Goal: Transaction & Acquisition: Subscribe to service/newsletter

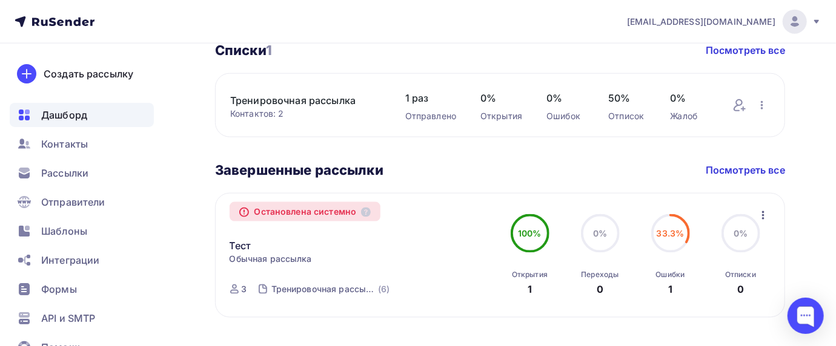
scroll to position [727, 0]
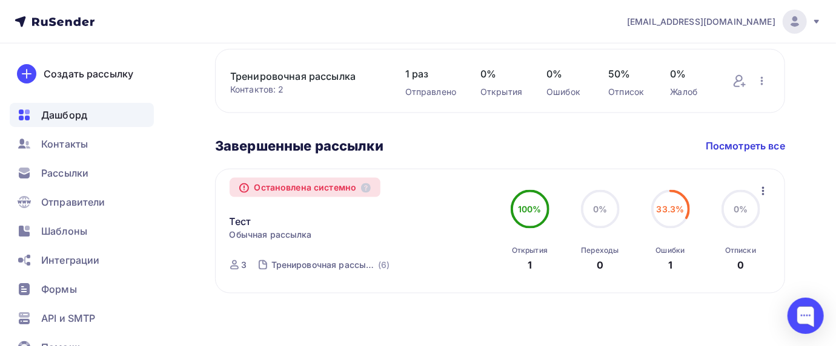
click at [678, 206] on span "33.3%" at bounding box center [670, 209] width 28 height 10
click at [763, 188] on icon "button" at bounding box center [763, 191] width 2 height 8
click at [737, 215] on div "0%" at bounding box center [740, 209] width 14 height 12
click at [665, 259] on div "Ошибки 1" at bounding box center [670, 256] width 29 height 34
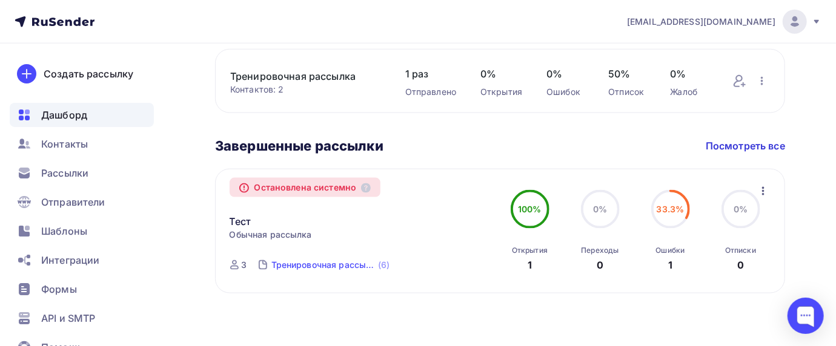
click at [337, 263] on div "Тренировочная рассылка" at bounding box center [323, 265] width 105 height 12
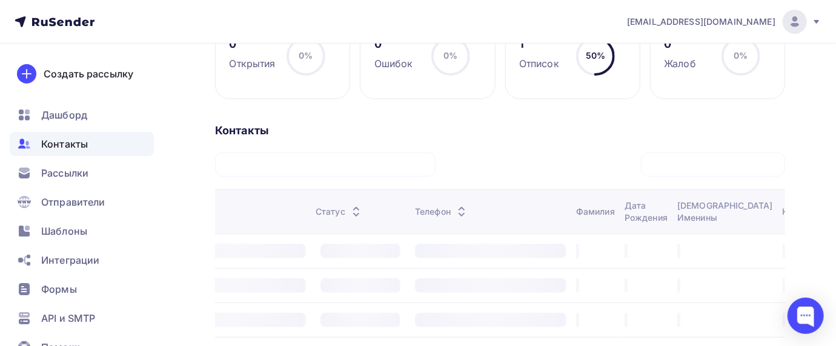
scroll to position [365, 0]
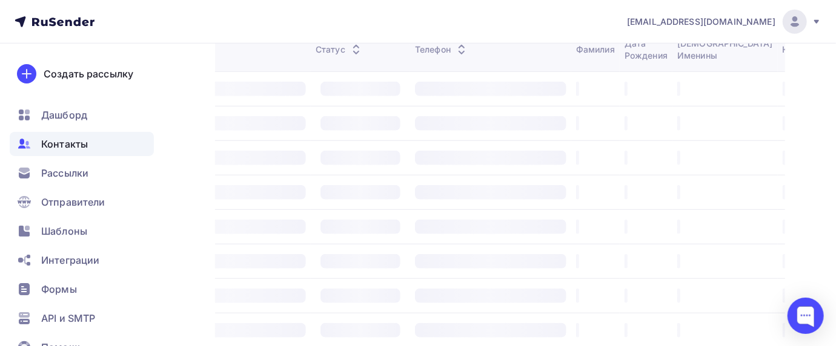
click at [330, 98] on td at bounding box center [360, 88] width 99 height 35
click at [330, 93] on div at bounding box center [360, 89] width 80 height 15
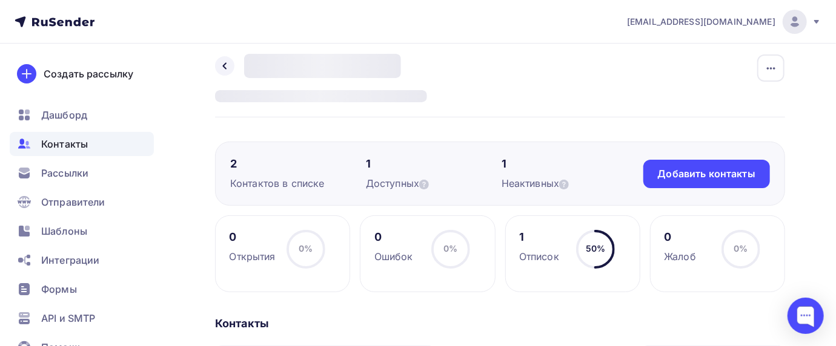
scroll to position [0, 0]
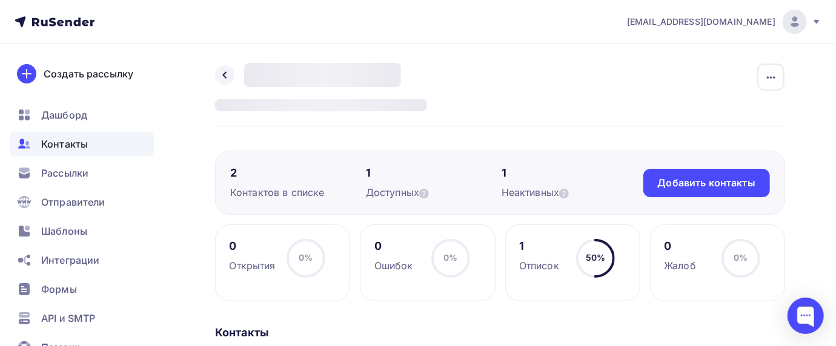
click at [259, 191] on div "Контактов в списке" at bounding box center [298, 192] width 136 height 15
click at [424, 194] on icon at bounding box center [424, 194] width 10 height 10
click at [425, 193] on icon at bounding box center [424, 194] width 10 height 10
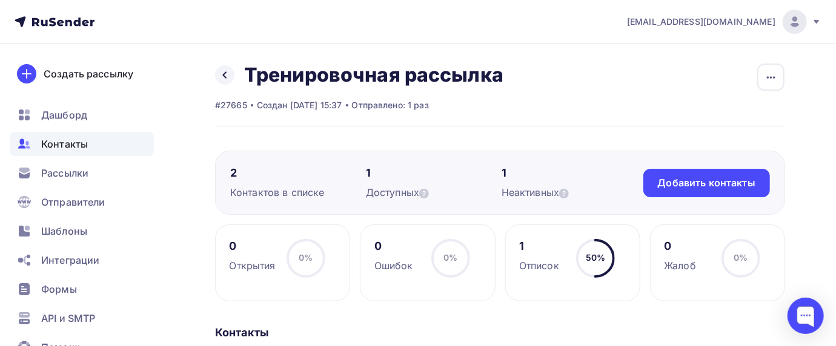
click at [81, 135] on div "Контакты" at bounding box center [82, 144] width 144 height 24
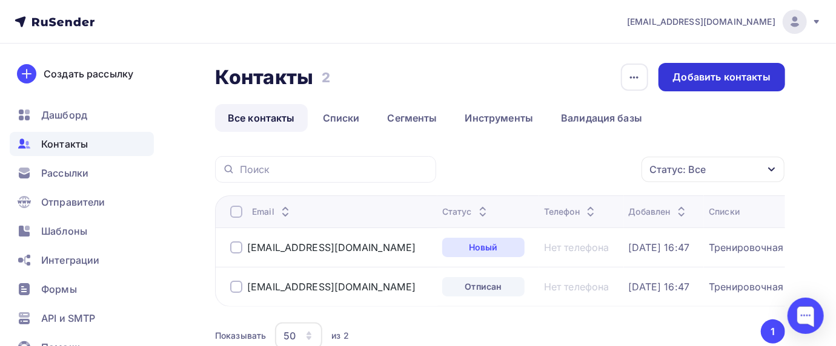
click at [725, 78] on div "Добавить контакты" at bounding box center [722, 77] width 98 height 14
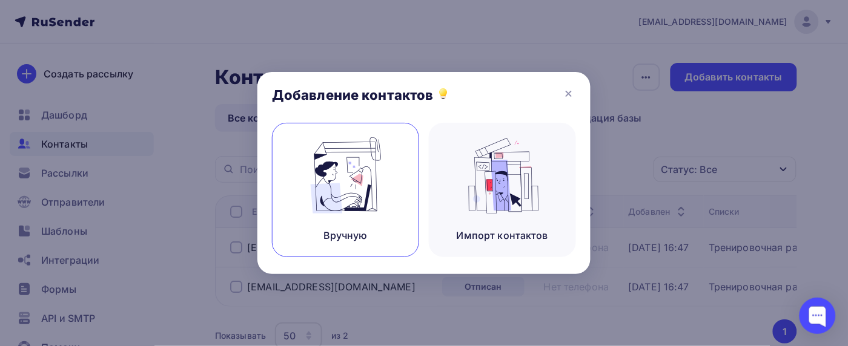
click at [338, 196] on img at bounding box center [345, 175] width 81 height 76
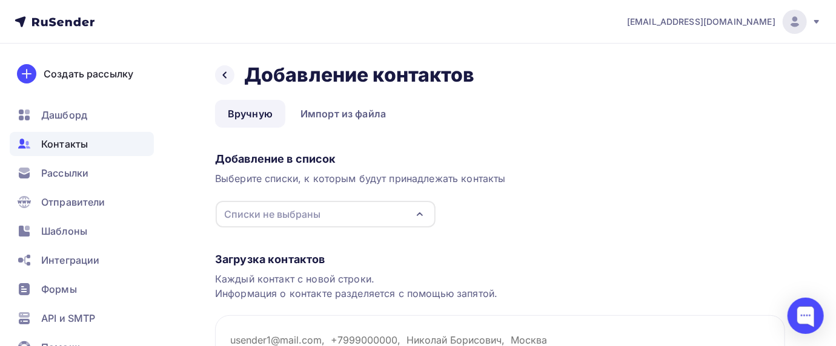
click at [420, 217] on icon "button" at bounding box center [419, 214] width 15 height 15
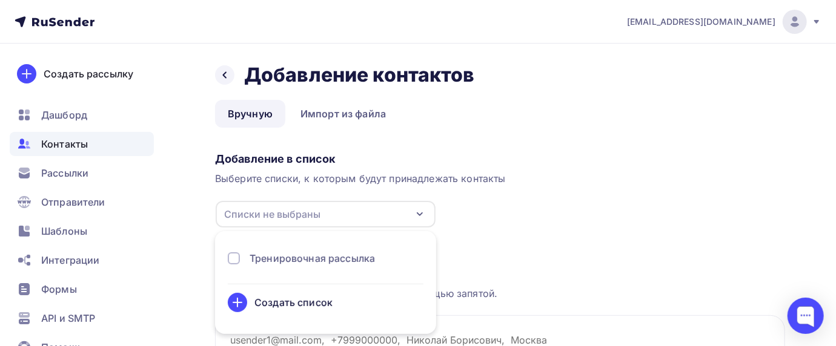
click at [233, 258] on div at bounding box center [234, 259] width 12 height 12
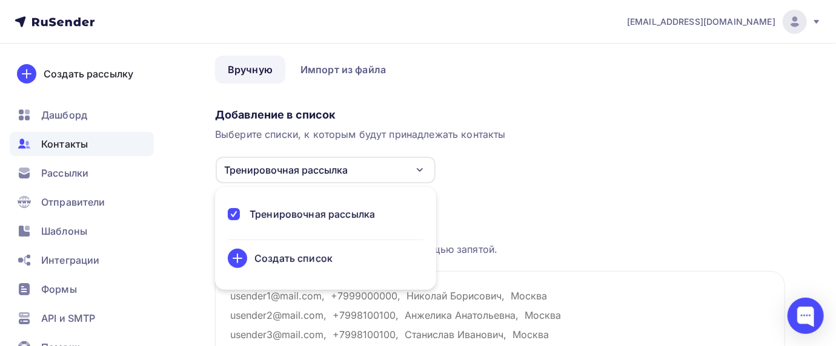
scroll to position [161, 0]
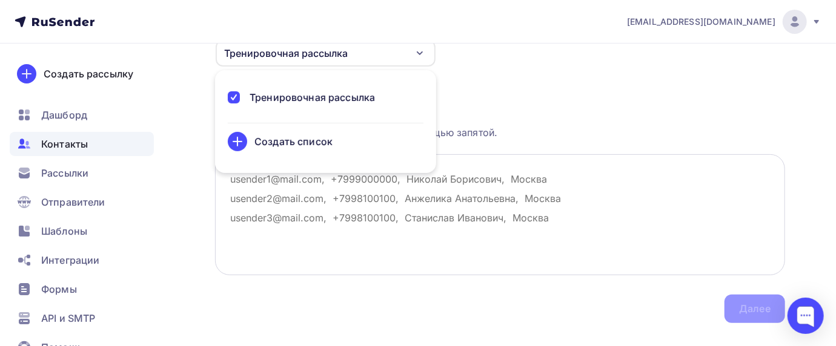
click at [567, 165] on textarea at bounding box center [500, 214] width 570 height 121
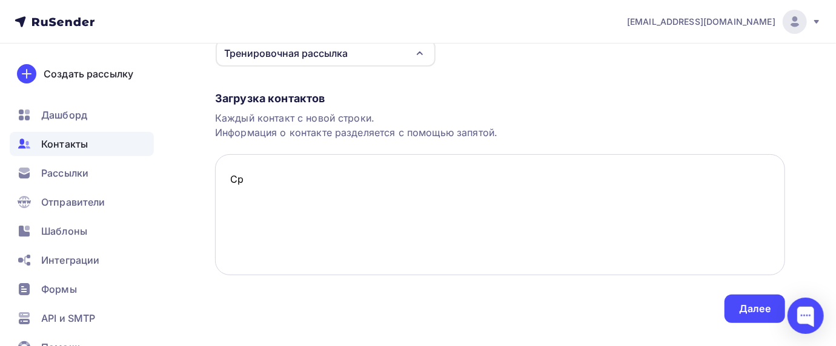
type textarea "С"
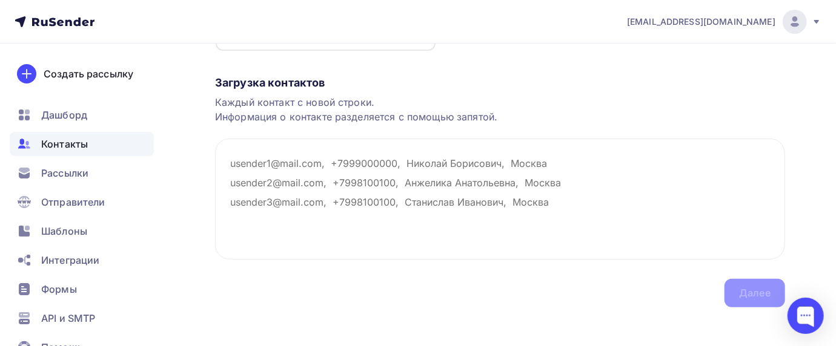
scroll to position [185, 0]
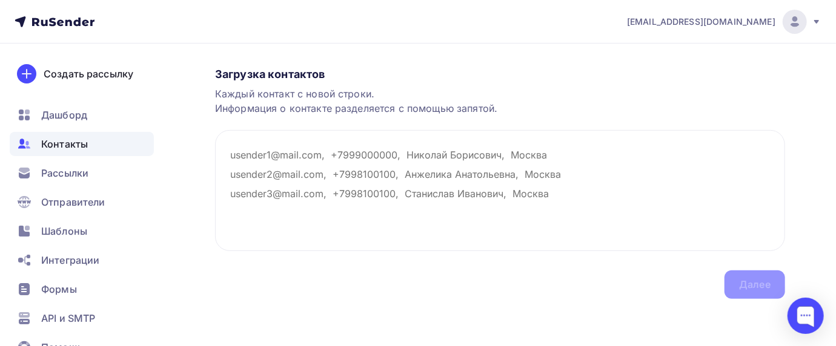
click at [62, 145] on span "Контакты" at bounding box center [64, 144] width 47 height 15
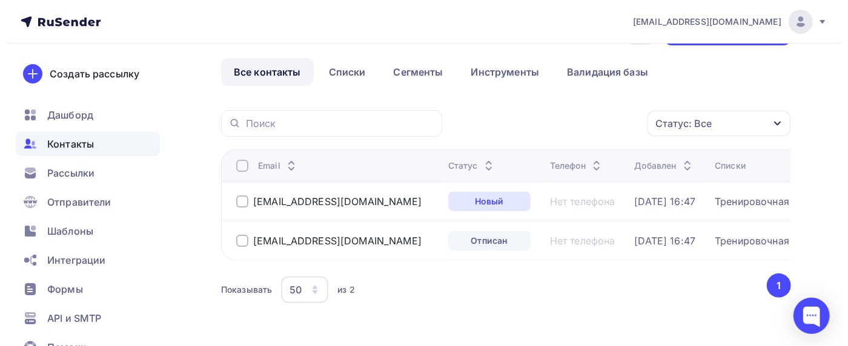
scroll to position [81, 0]
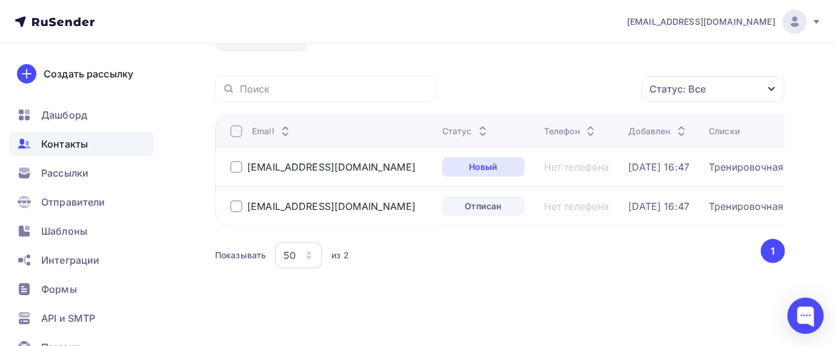
click at [237, 205] on div at bounding box center [236, 206] width 12 height 12
click at [618, 85] on icon "button" at bounding box center [616, 89] width 15 height 15
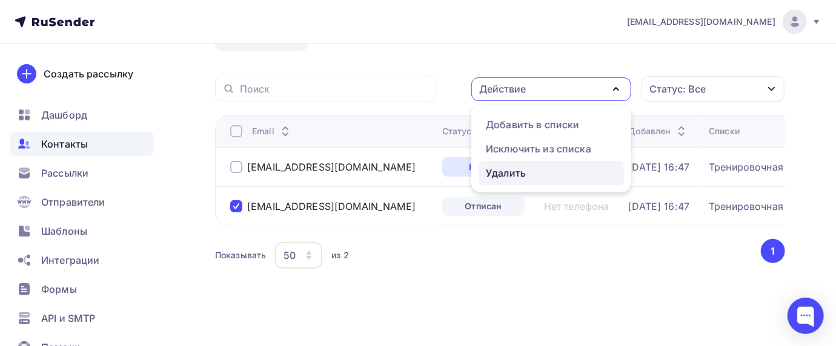
click at [531, 170] on div "Удалить" at bounding box center [551, 173] width 131 height 15
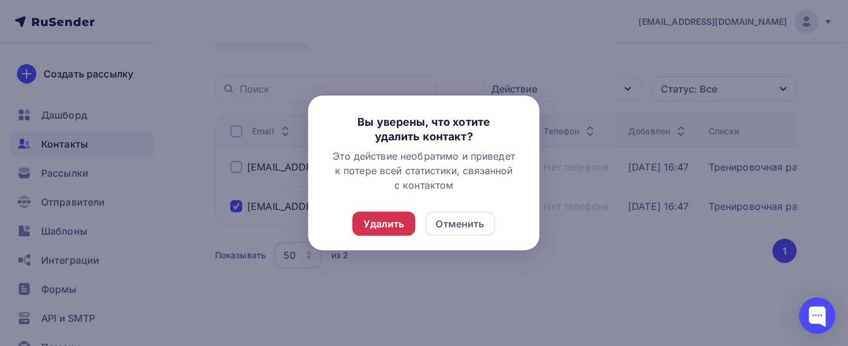
click at [382, 219] on div "Удалить" at bounding box center [383, 224] width 41 height 15
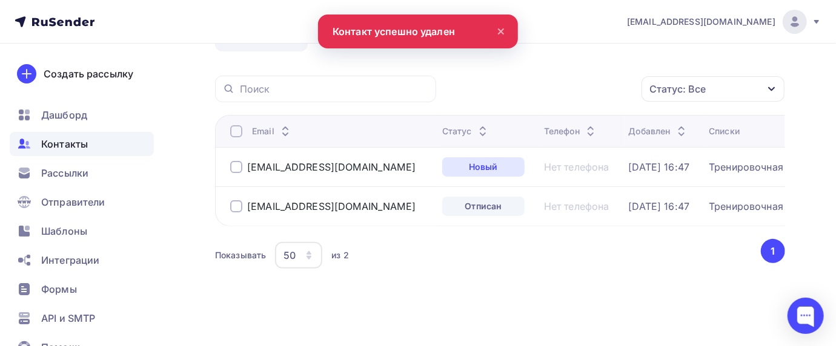
click at [236, 202] on div at bounding box center [236, 206] width 12 height 12
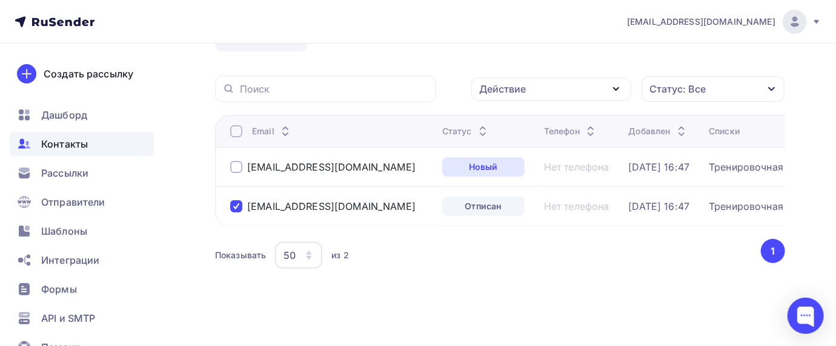
click at [624, 95] on div "Действие" at bounding box center [551, 90] width 160 height 24
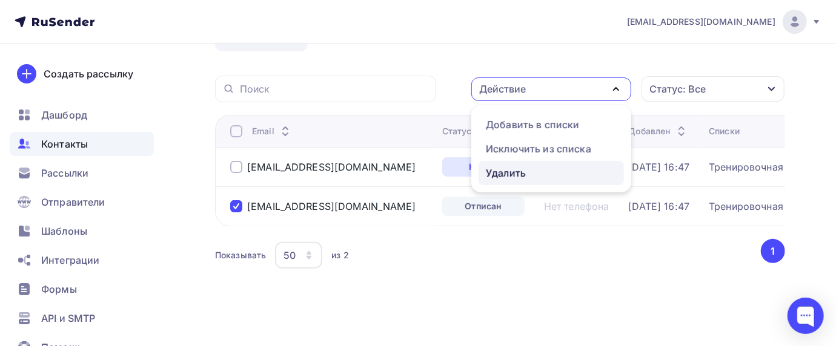
click at [501, 171] on div "Удалить" at bounding box center [506, 173] width 40 height 15
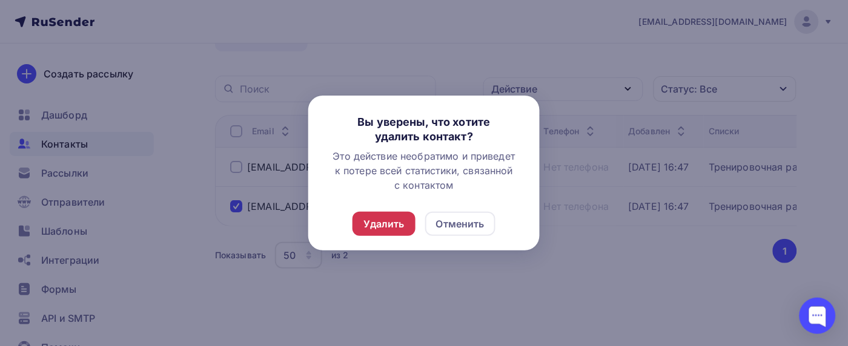
click at [391, 223] on div "Удалить" at bounding box center [383, 224] width 41 height 15
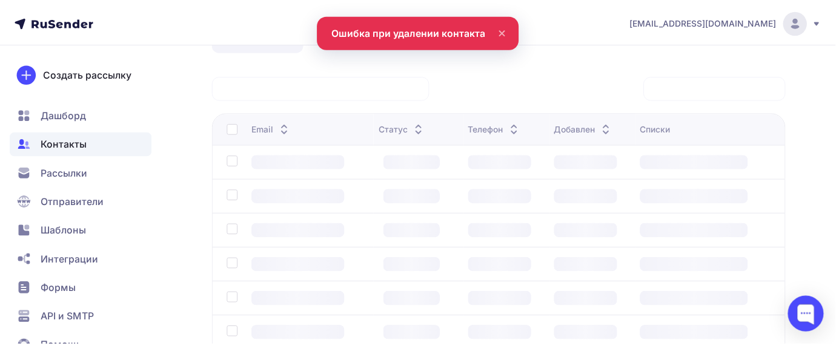
scroll to position [57, 0]
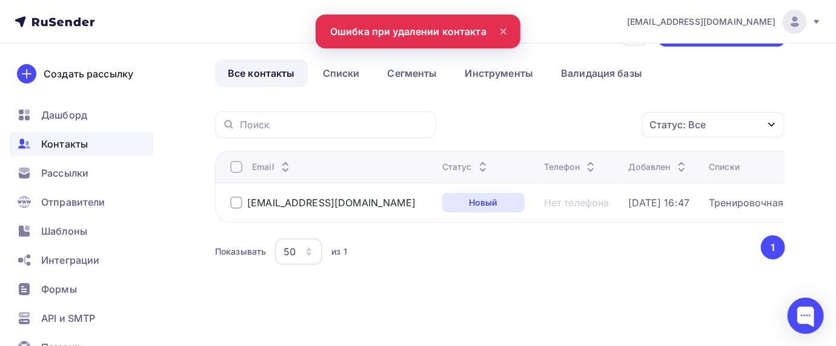
click at [435, 271] on div "Статус: Все Статус Новый Активный Не существует Переполнен Недоступен Отписан О…" at bounding box center [500, 204] width 570 height 187
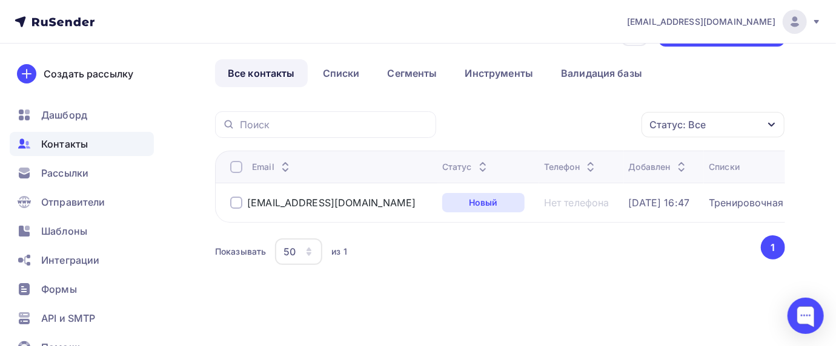
click at [92, 145] on div "Контакты" at bounding box center [82, 144] width 144 height 24
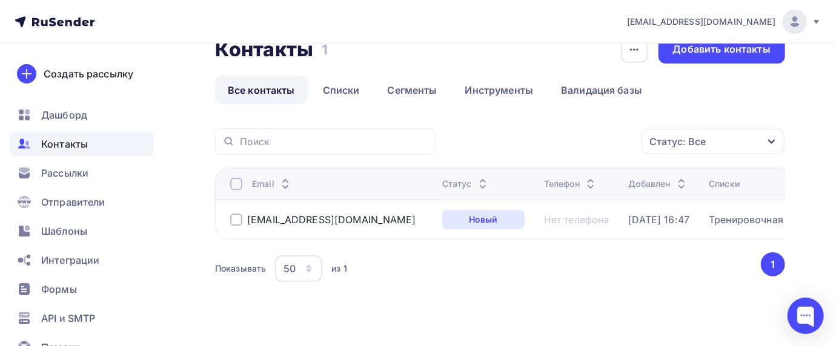
scroll to position [0, 0]
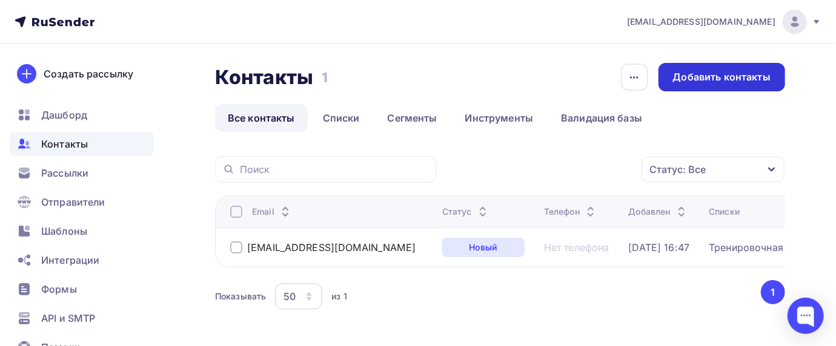
click at [716, 71] on div "Добавить контакты" at bounding box center [722, 77] width 98 height 14
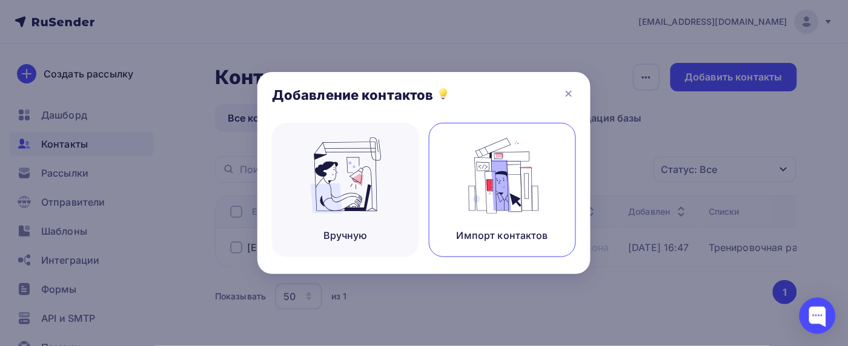
click at [477, 224] on div "Импорт контактов" at bounding box center [502, 190] width 147 height 134
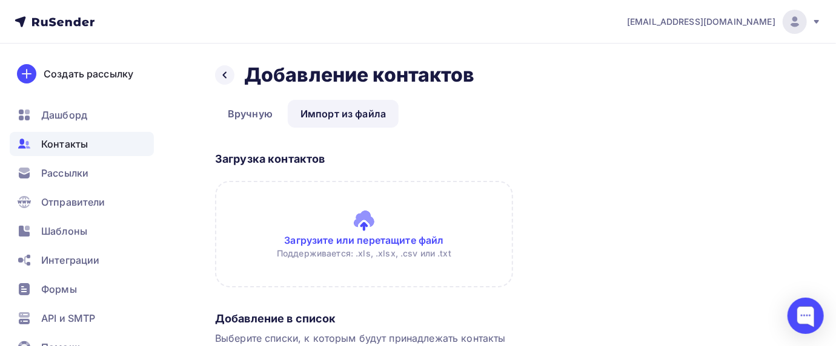
click at [340, 233] on input "file" at bounding box center [364, 234] width 298 height 107
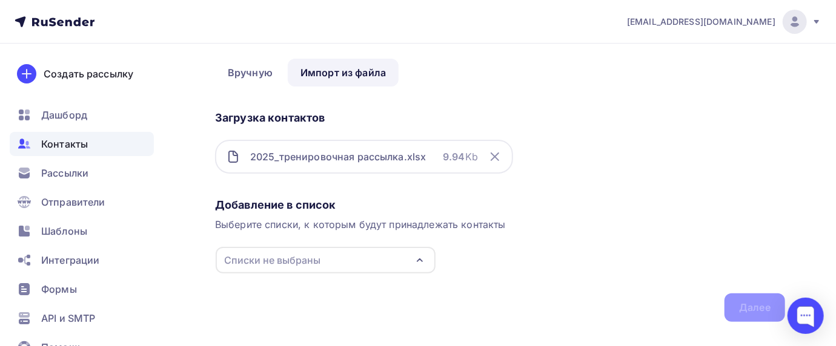
scroll to position [64, 0]
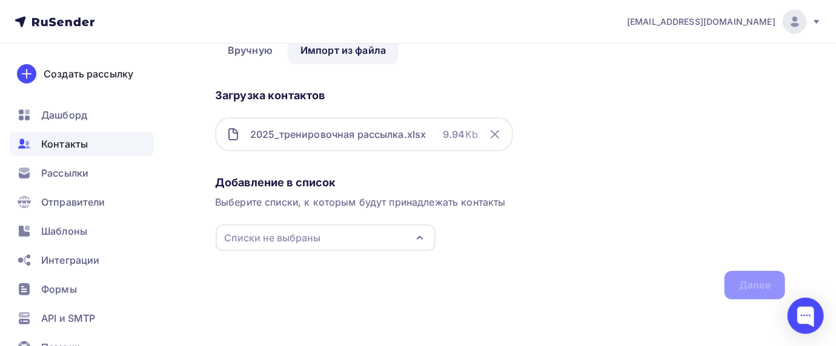
click at [417, 238] on icon "button" at bounding box center [419, 238] width 15 height 15
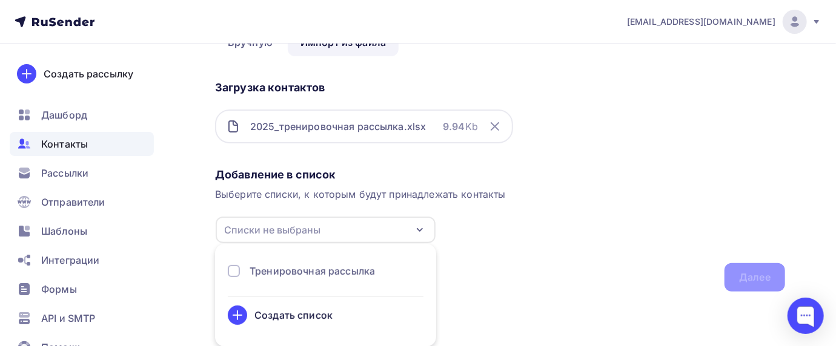
click at [228, 270] on div at bounding box center [234, 271] width 12 height 12
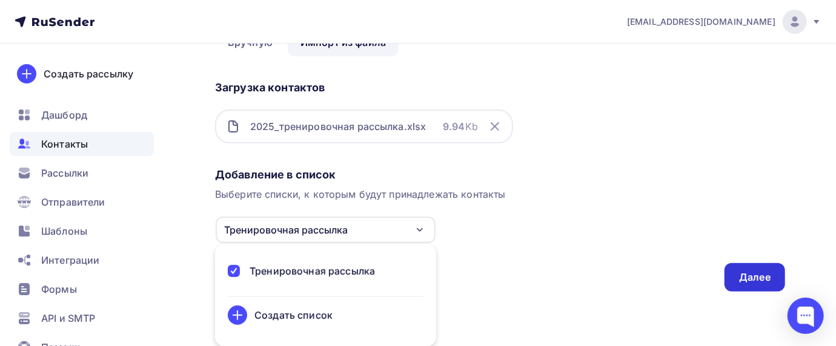
click at [761, 278] on div "Далее" at bounding box center [754, 278] width 31 height 14
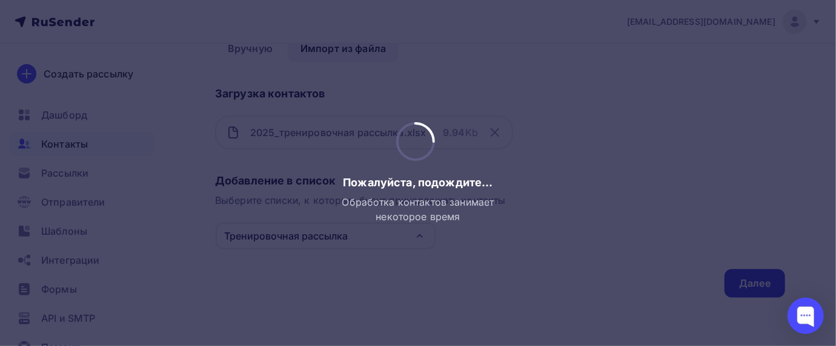
scroll to position [0, 0]
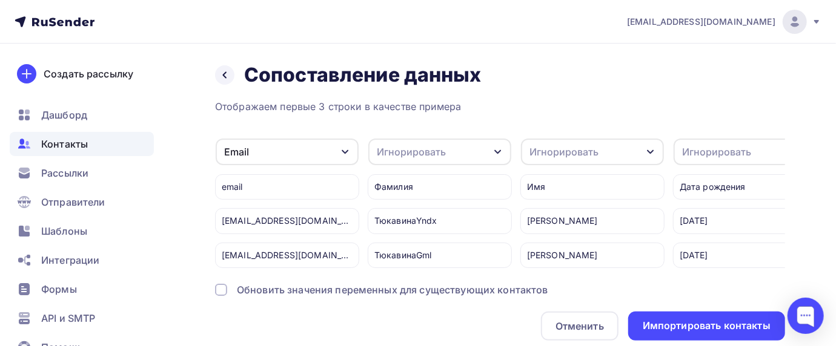
click at [497, 150] on icon "button" at bounding box center [498, 152] width 10 height 10
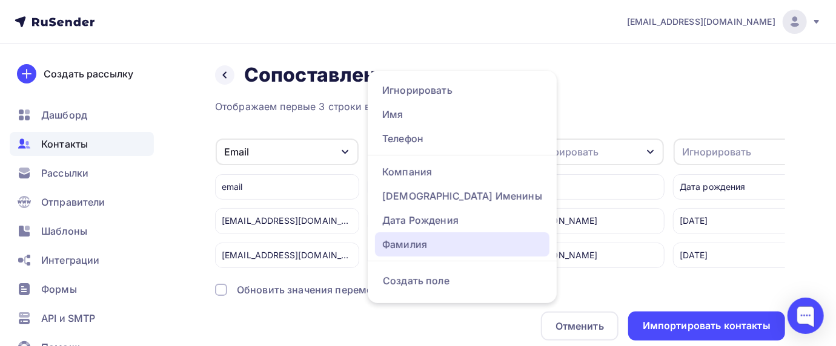
click at [426, 245] on div "Фамилия" at bounding box center [462, 244] width 160 height 15
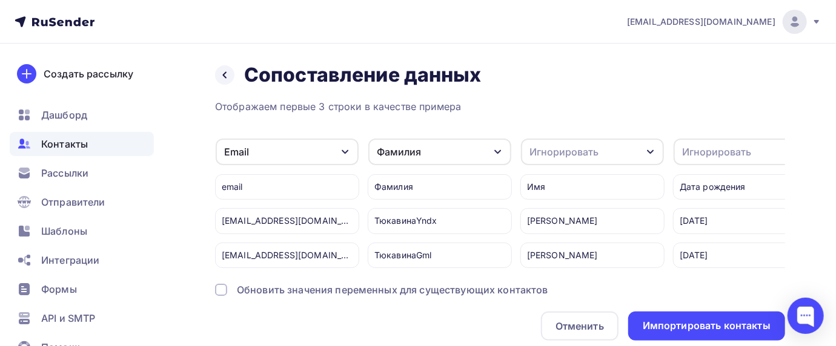
click at [650, 150] on icon "button" at bounding box center [651, 152] width 10 height 10
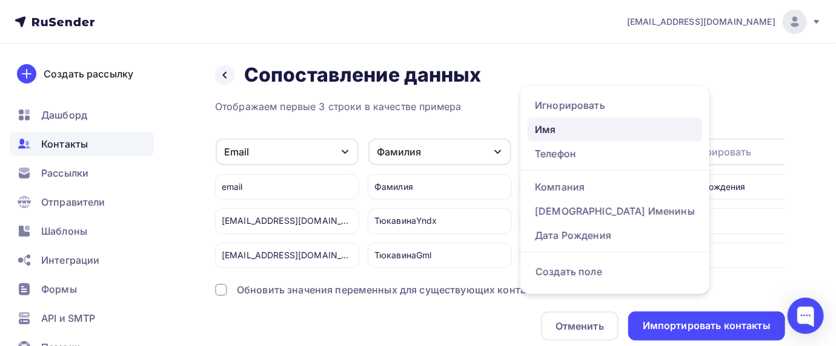
click at [558, 124] on div "Имя" at bounding box center [615, 129] width 160 height 15
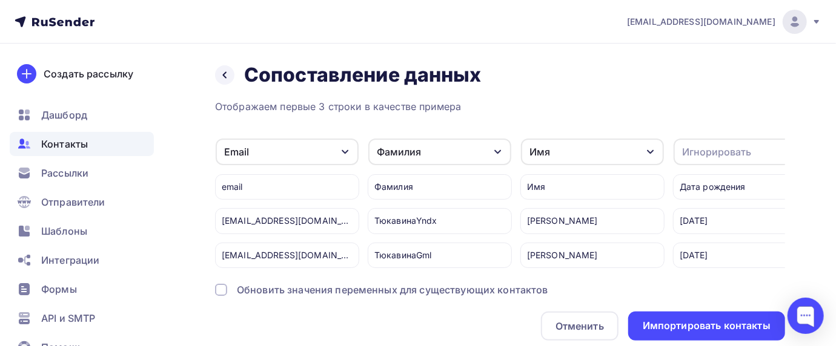
click at [698, 150] on div "Игнорировать" at bounding box center [716, 152] width 69 height 15
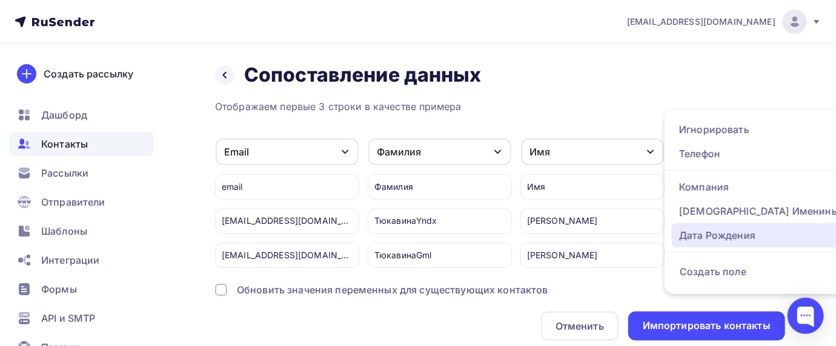
click at [722, 232] on div "Дата Рождения" at bounding box center [759, 235] width 160 height 15
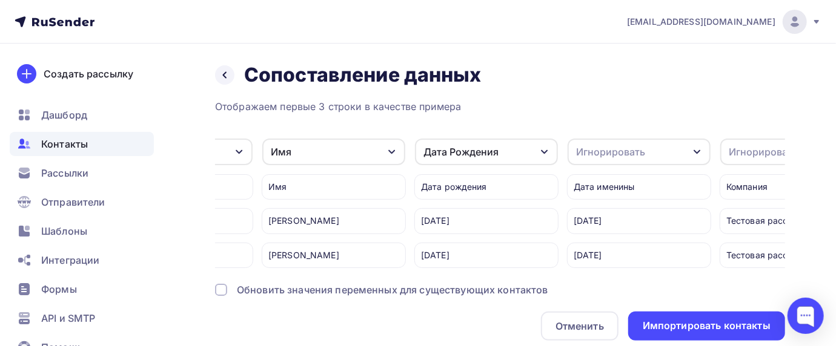
scroll to position [0, 291]
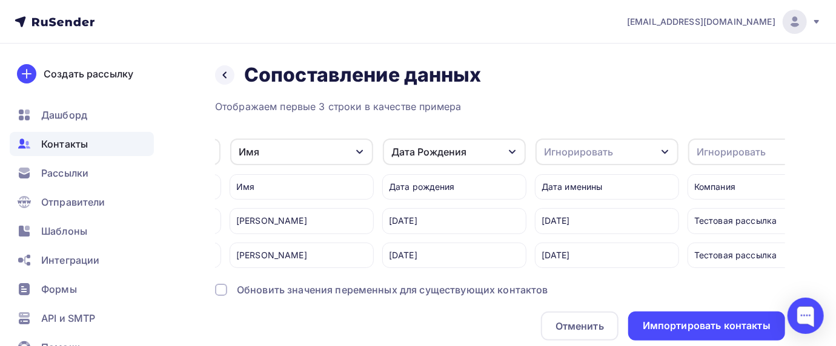
click at [653, 149] on div "Игнорировать" at bounding box center [606, 152] width 143 height 27
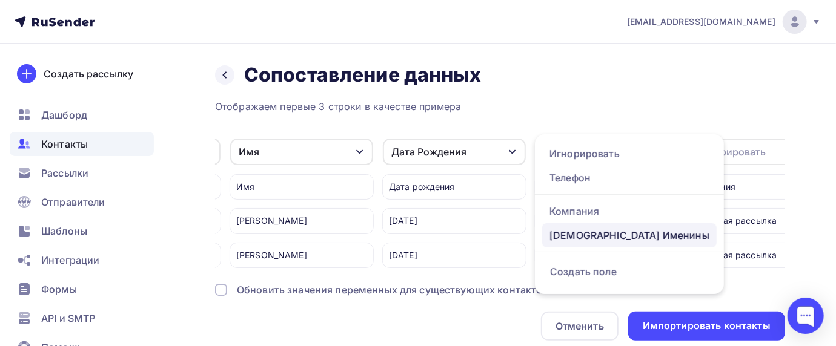
click at [601, 232] on div "[DEMOGRAPHIC_DATA] Именины" at bounding box center [629, 235] width 160 height 15
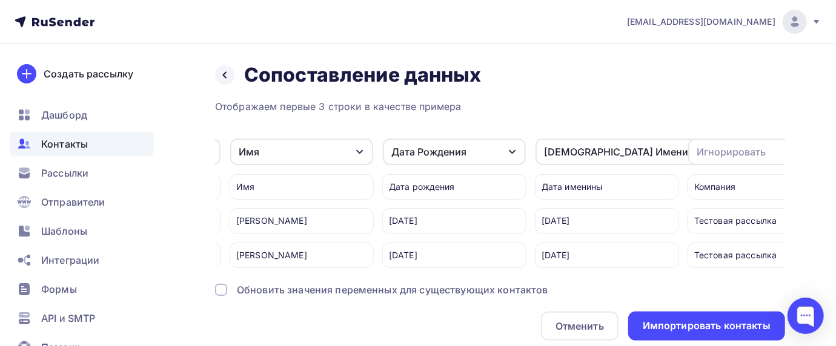
click at [714, 156] on div "Игнорировать" at bounding box center [730, 152] width 69 height 15
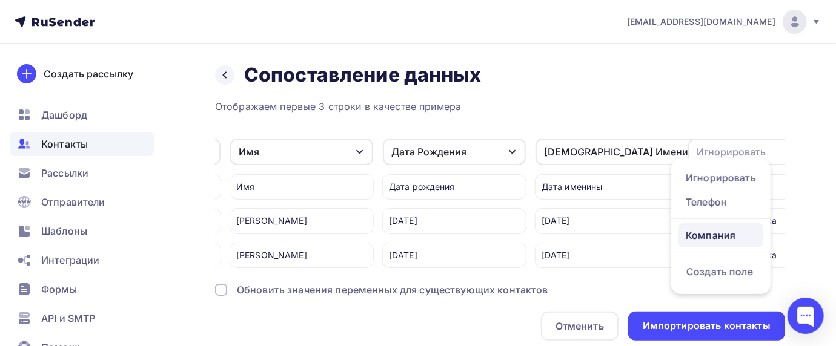
click at [715, 228] on div "Компания" at bounding box center [721, 235] width 70 height 15
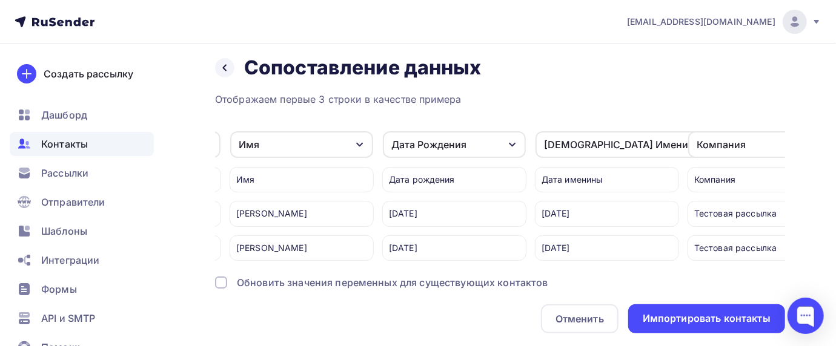
scroll to position [53, 0]
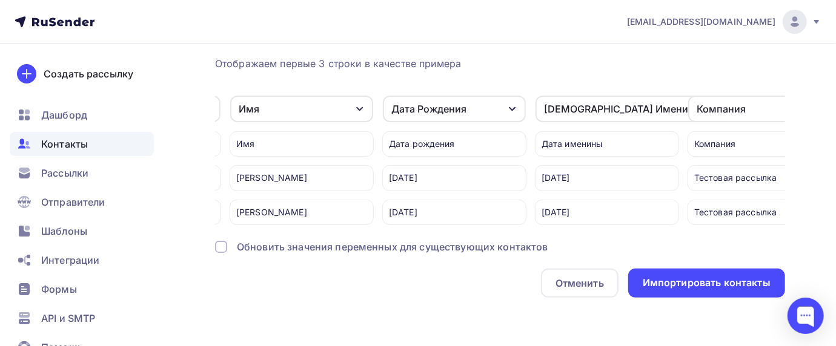
click at [278, 242] on div "Обновить значения переменных для существующих контактов" at bounding box center [392, 247] width 311 height 15
click at [220, 248] on div at bounding box center [221, 247] width 12 height 12
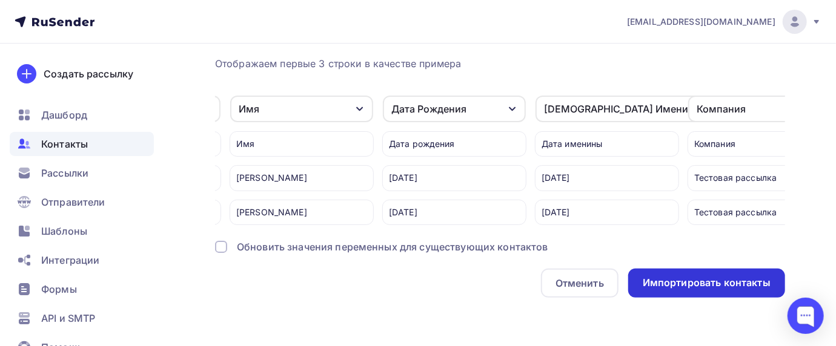
click at [670, 283] on div "Импортировать контакты" at bounding box center [707, 283] width 128 height 14
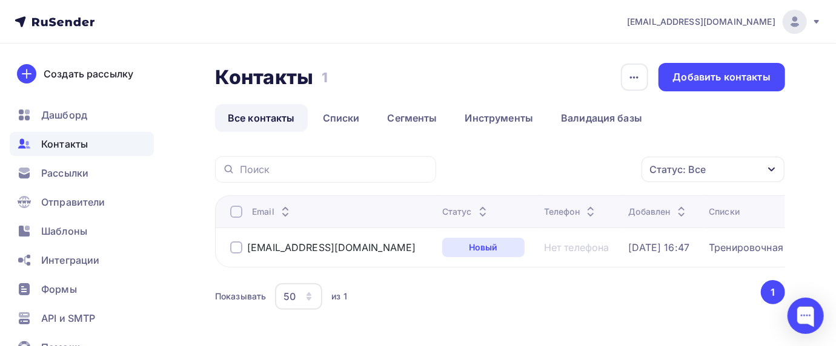
click at [73, 137] on span "Контакты" at bounding box center [64, 144] width 47 height 15
click at [74, 173] on span "Рассылки" at bounding box center [64, 173] width 47 height 15
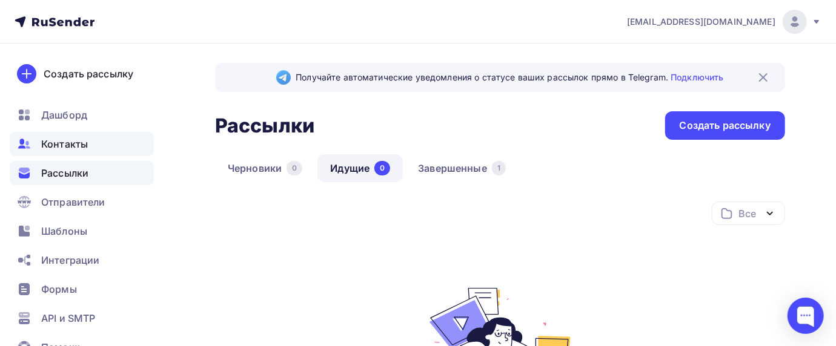
click at [81, 139] on span "Контакты" at bounding box center [64, 144] width 47 height 15
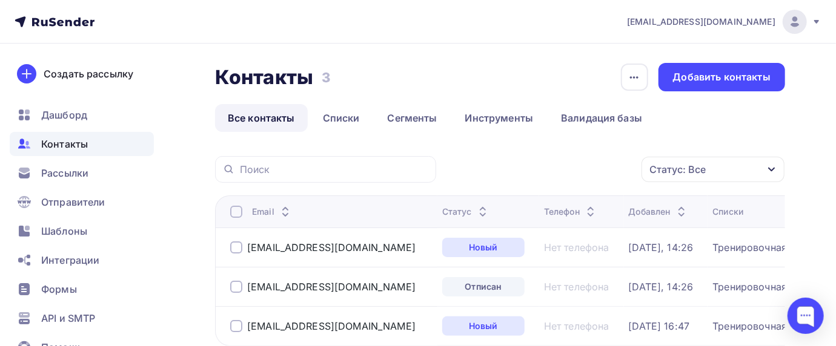
scroll to position [81, 0]
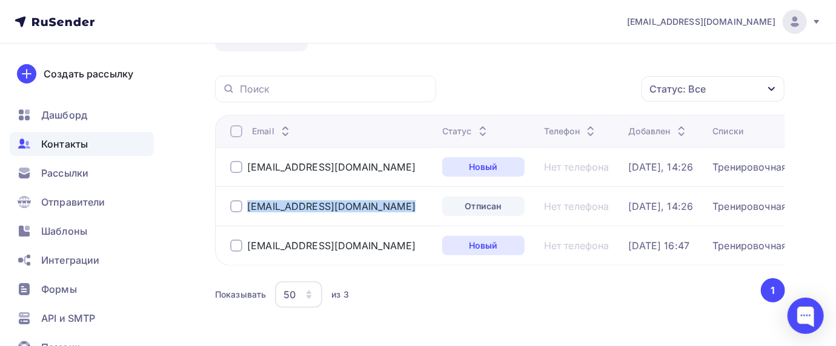
drag, startPoint x: 341, startPoint y: 196, endPoint x: 240, endPoint y: 196, distance: 101.1
click at [240, 196] on td "[EMAIL_ADDRESS][DOMAIN_NAME]" at bounding box center [326, 206] width 222 height 39
copy div "[EMAIL_ADDRESS][DOMAIN_NAME]"
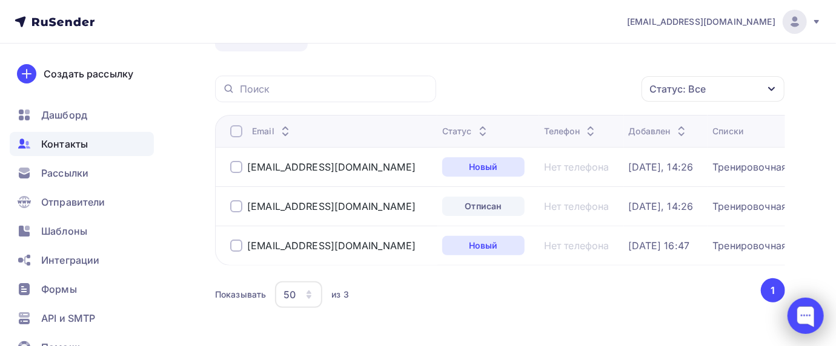
click at [806, 312] on div at bounding box center [805, 316] width 36 height 36
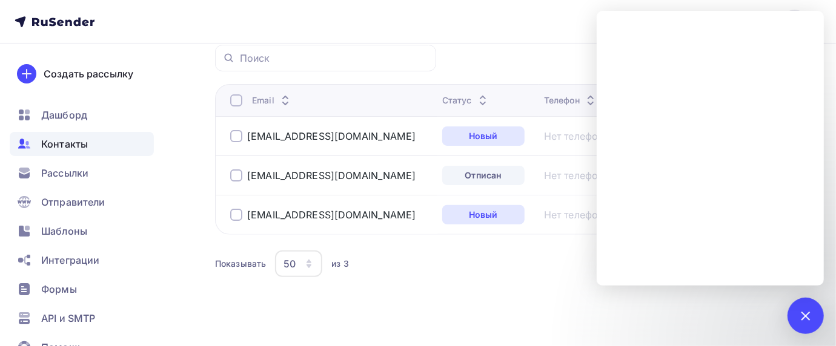
scroll to position [136, 0]
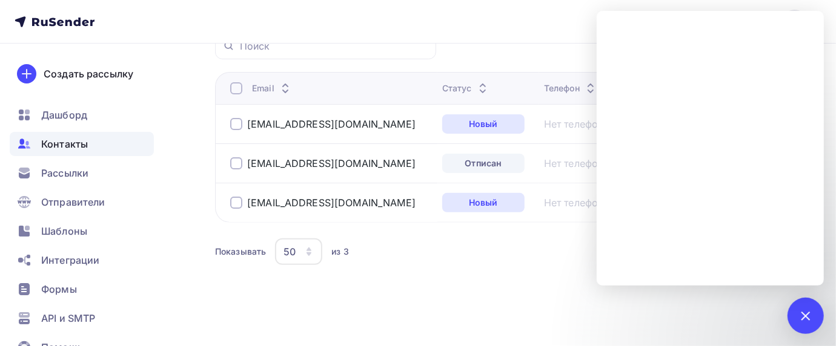
click at [488, 250] on div "Показывать 50 10 20 50 100 из 3" at bounding box center [487, 252] width 544 height 28
click at [485, 250] on div "Показывать 50 10 20 50 100 из 3" at bounding box center [487, 252] width 544 height 28
click at [536, 266] on div "Показывать 50 10 20 50 100 из 3 ‹ 1 ›" at bounding box center [500, 252] width 570 height 33
drag, startPoint x: 535, startPoint y: 266, endPoint x: 556, endPoint y: 266, distance: 21.2
click at [534, 266] on div "Показывать 50 10 20 50 100 из 3 ‹ 1 ›" at bounding box center [500, 252] width 570 height 33
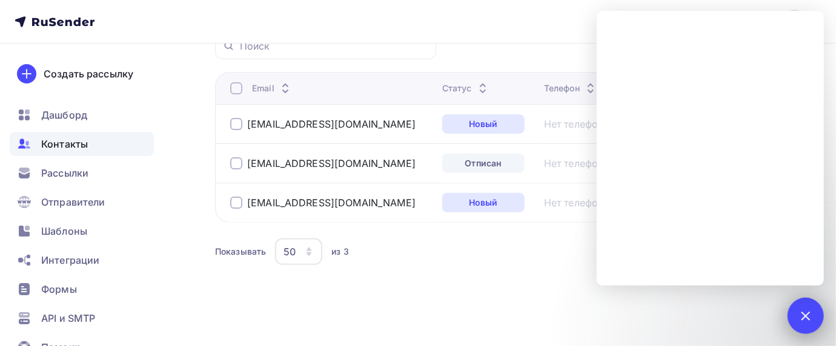
click at [815, 319] on div at bounding box center [805, 316] width 36 height 36
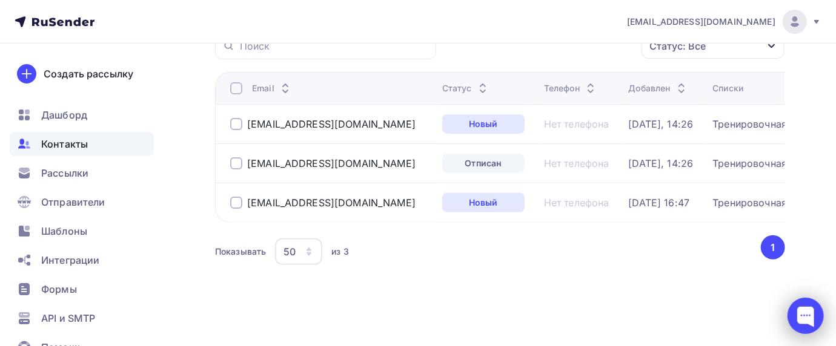
click at [808, 314] on div at bounding box center [805, 316] width 36 height 36
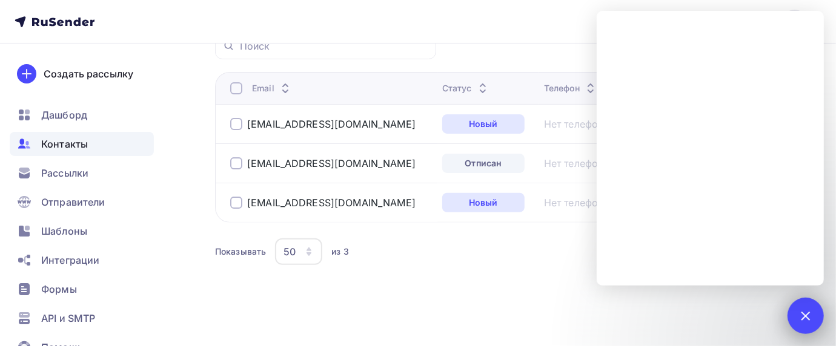
click at [802, 312] on div at bounding box center [805, 316] width 16 height 16
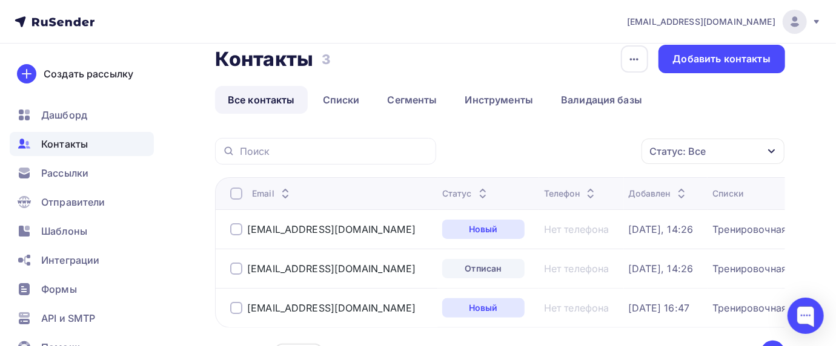
scroll to position [0, 0]
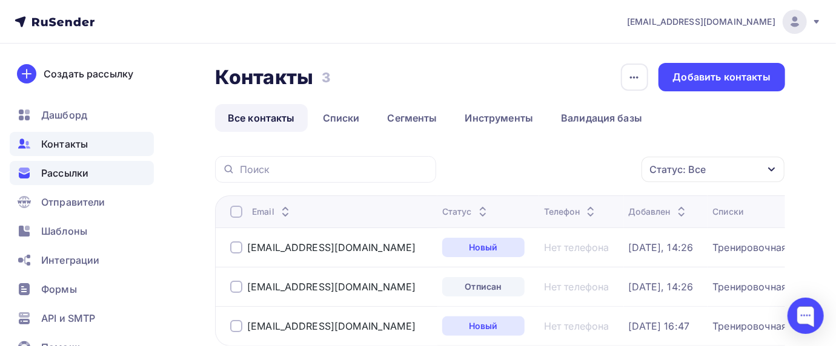
click at [74, 172] on span "Рассылки" at bounding box center [64, 173] width 47 height 15
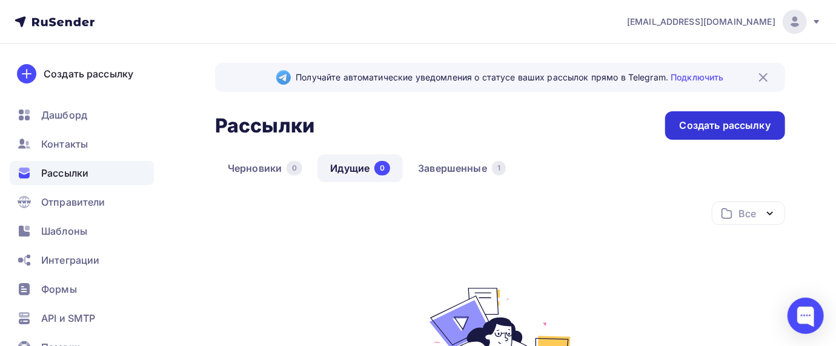
click at [702, 127] on div "Создать рассылку" at bounding box center [724, 126] width 91 height 14
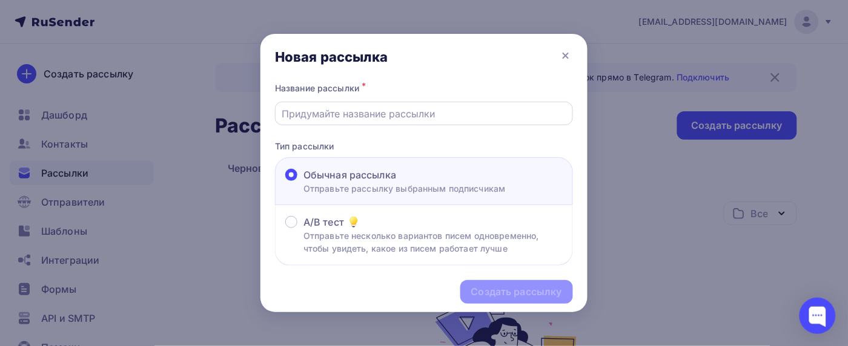
click at [332, 121] on input "text" at bounding box center [424, 114] width 284 height 15
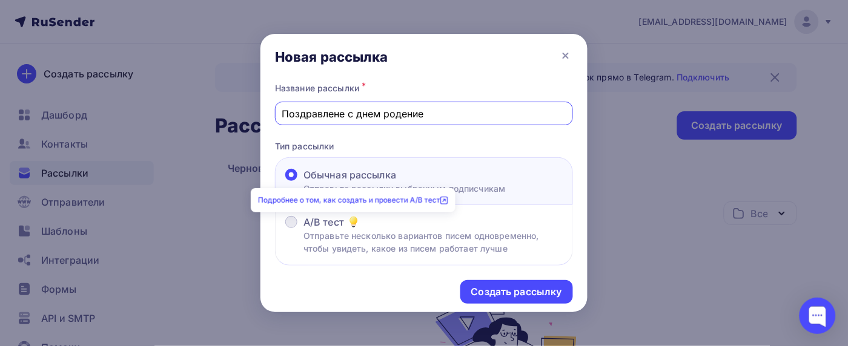
type input "Поздравлене с днем родение"
click at [352, 222] on icon at bounding box center [354, 220] width 7 height 7
click at [303, 230] on input "A/B тест Отправьте несколько вариантов писем одновременно, чтобы увидеть, какое…" at bounding box center [303, 230] width 0 height 0
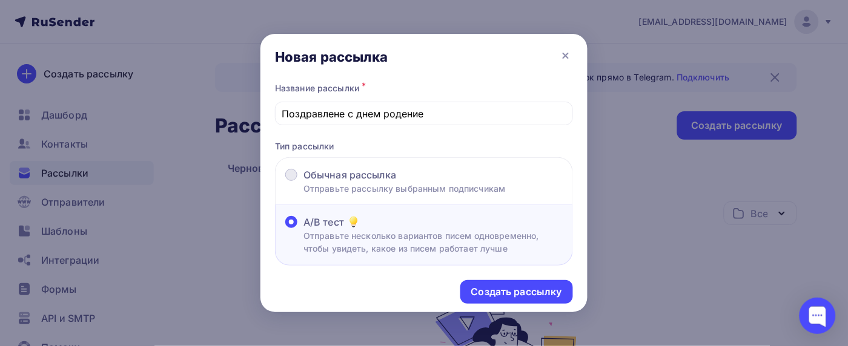
click at [294, 173] on span at bounding box center [291, 175] width 12 height 12
click at [303, 182] on input "Обычная рассылка Отправьте рассылку выбранным подписчикам" at bounding box center [303, 182] width 0 height 0
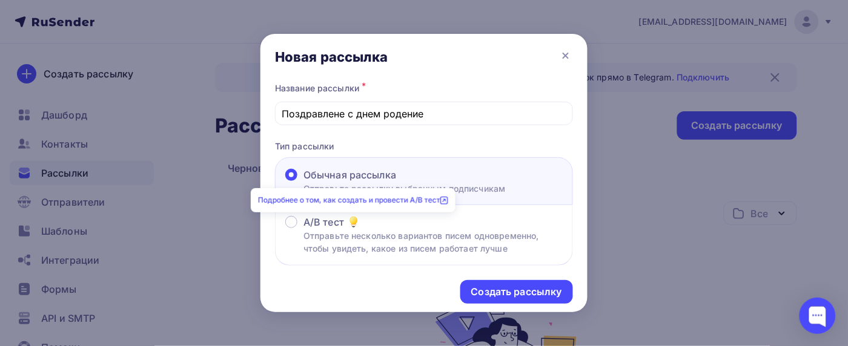
click at [345, 200] on link "Подробнее о том, как создать и провести A/B тест" at bounding box center [353, 200] width 190 height 9
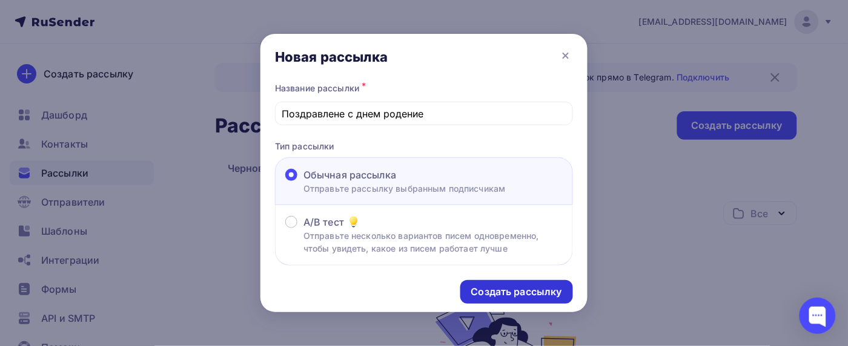
click at [507, 291] on div "Создать рассылку" at bounding box center [516, 292] width 91 height 14
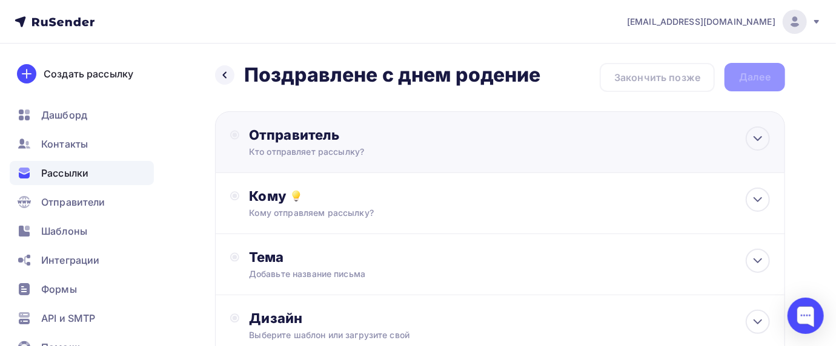
click at [319, 146] on div "Кто отправляет рассылку?" at bounding box center [367, 152] width 236 height 12
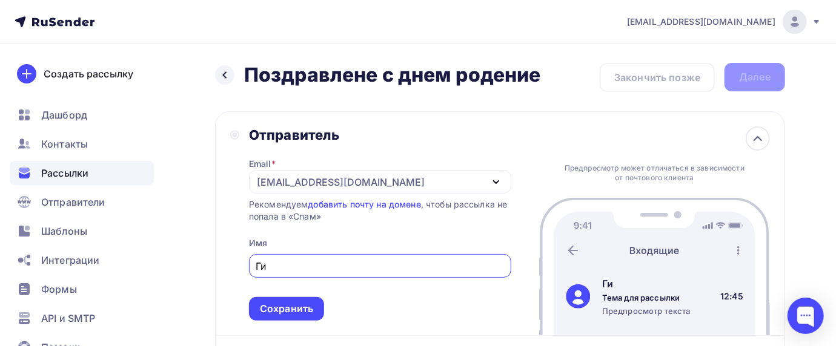
type input "Г"
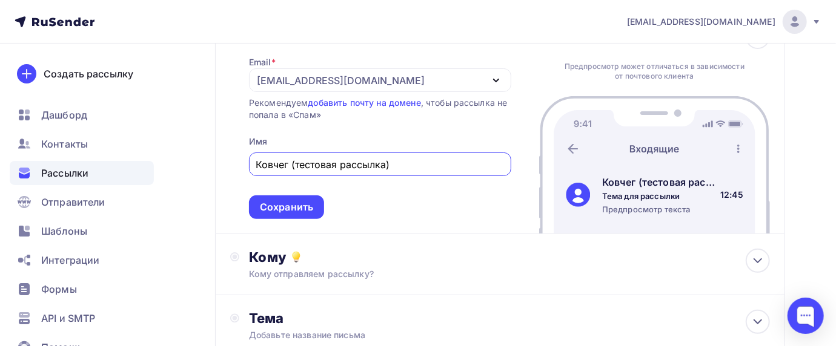
scroll to position [161, 0]
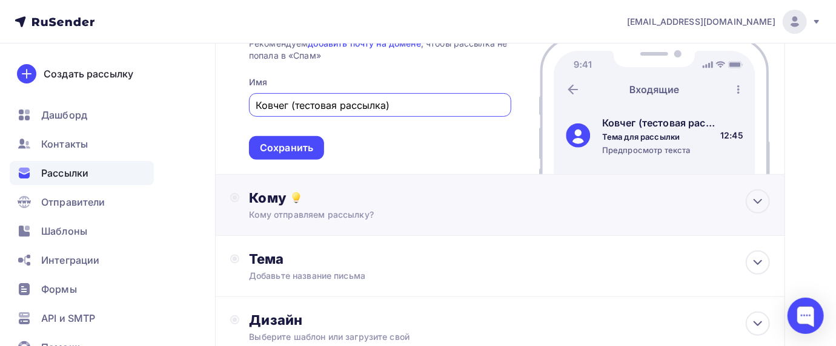
type input "Ковчег (тестовая рассылка)"
click at [300, 210] on div "Кому отправляем рассылку?" at bounding box center [483, 215] width 469 height 12
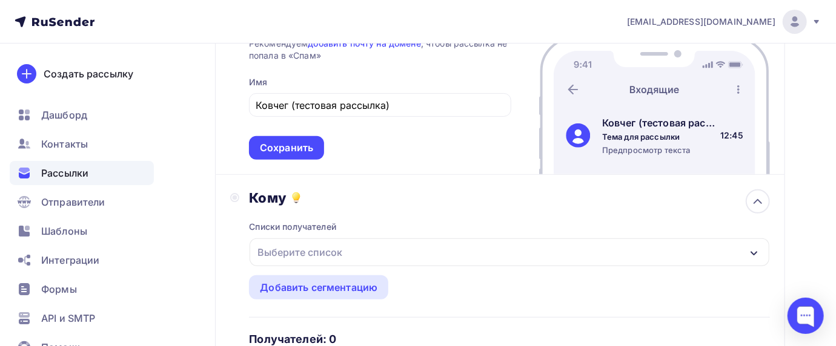
click at [756, 249] on icon "button" at bounding box center [754, 254] width 10 height 10
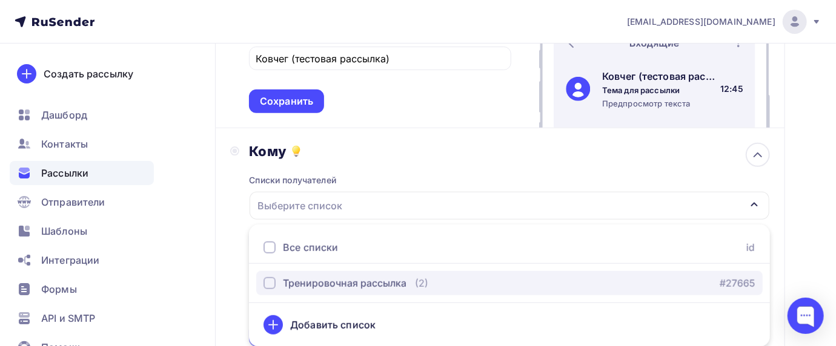
click at [266, 279] on div "button" at bounding box center [269, 283] width 12 height 12
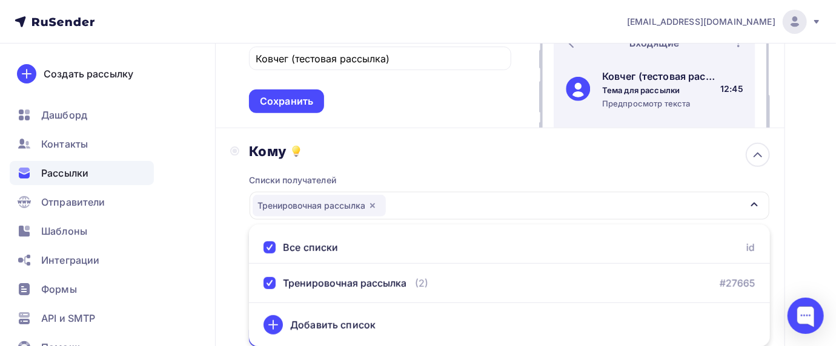
click at [223, 211] on div "Кому Списки получателей Тренировочная рассылка Все списки id Тренировочная расс…" at bounding box center [500, 245] width 570 height 234
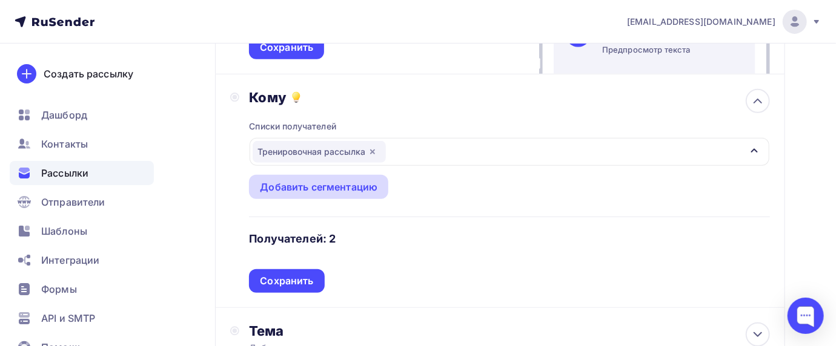
scroll to position [289, 0]
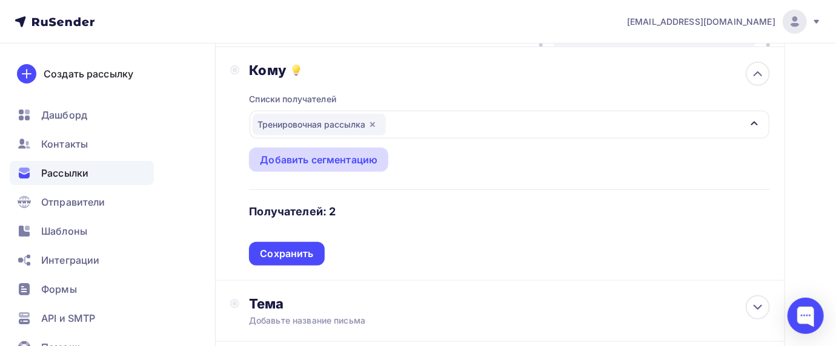
click at [328, 161] on div "Добавить сегментацию" at bounding box center [318, 160] width 117 height 15
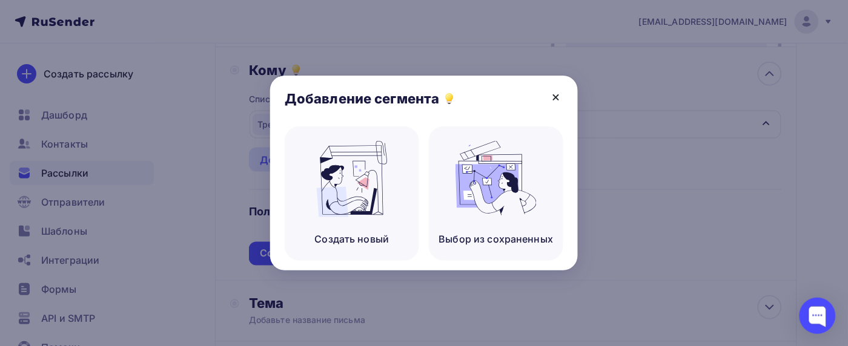
click at [555, 100] on icon at bounding box center [556, 97] width 15 height 15
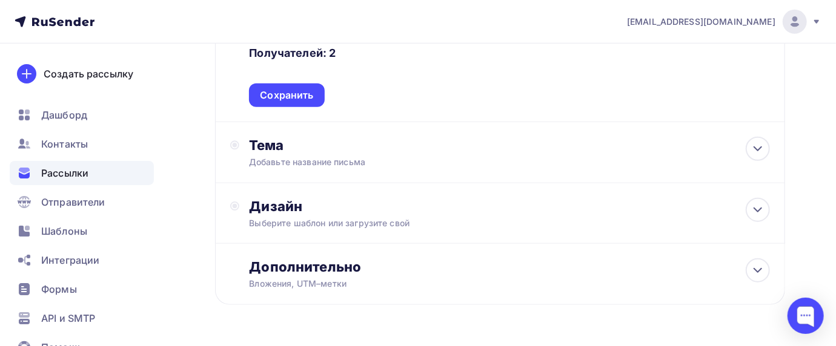
scroll to position [450, 0]
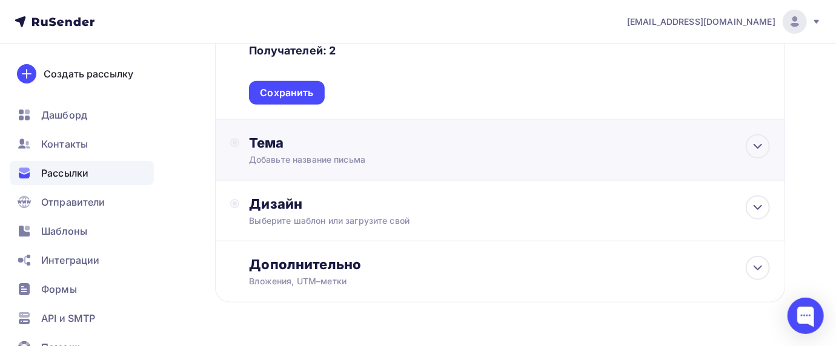
click at [318, 159] on div "Добавьте название письма" at bounding box center [357, 160] width 216 height 12
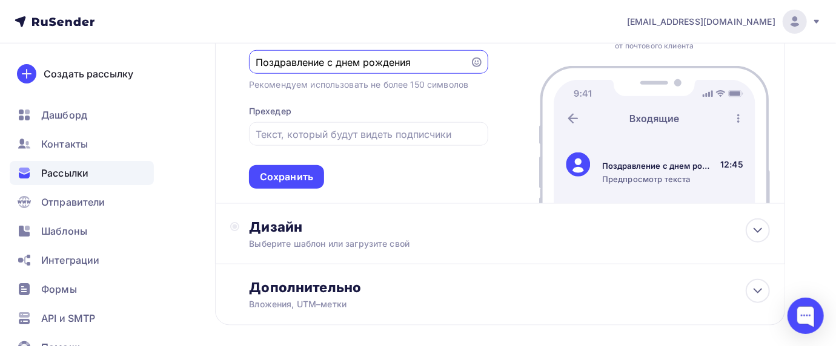
scroll to position [611, 0]
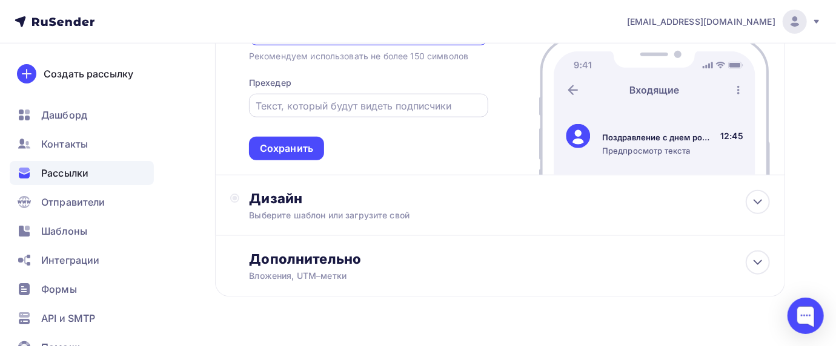
type input "Поздравление с днем рождения"
click at [272, 102] on input "text" at bounding box center [368, 106] width 225 height 15
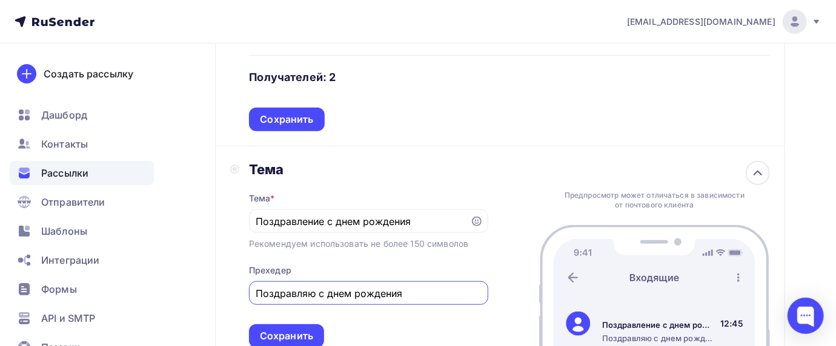
scroll to position [639, 0]
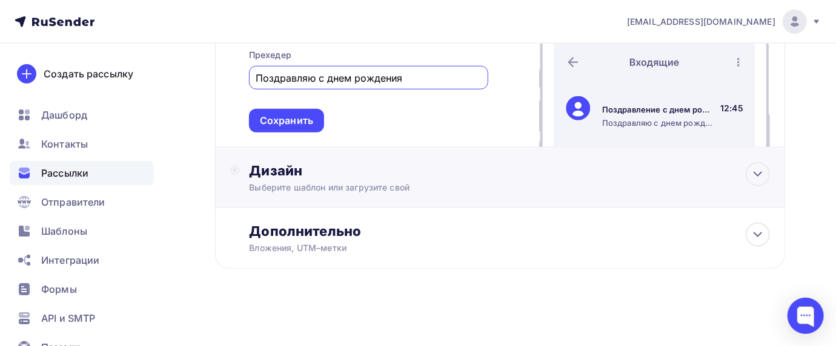
type input "Поздравляю с днем рождения"
click at [288, 177] on div "Дизайн" at bounding box center [509, 170] width 521 height 17
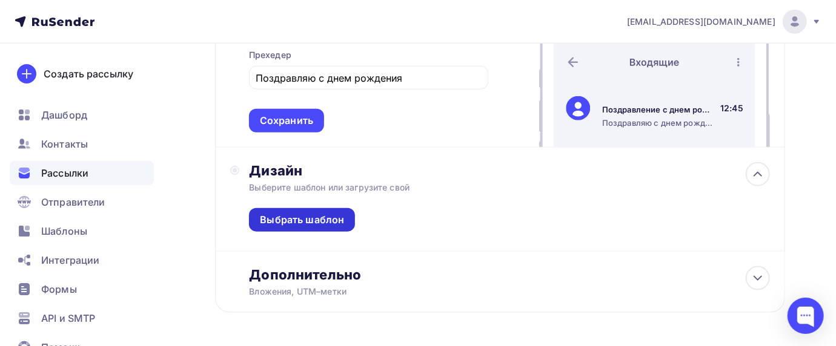
click at [297, 216] on div "Выбрать шаблон" at bounding box center [302, 220] width 84 height 14
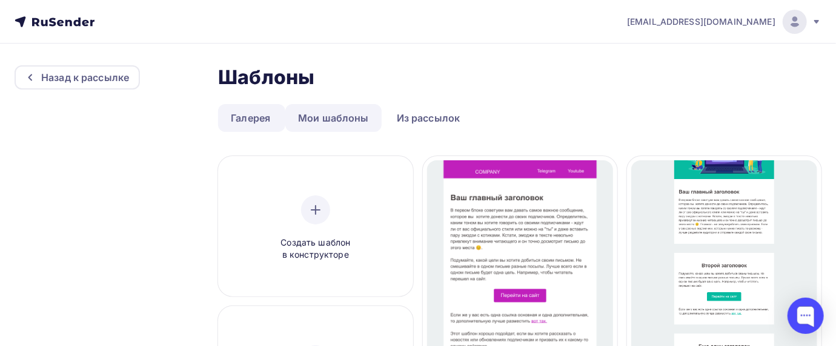
click at [326, 114] on link "Мои шаблоны" at bounding box center [333, 118] width 96 height 28
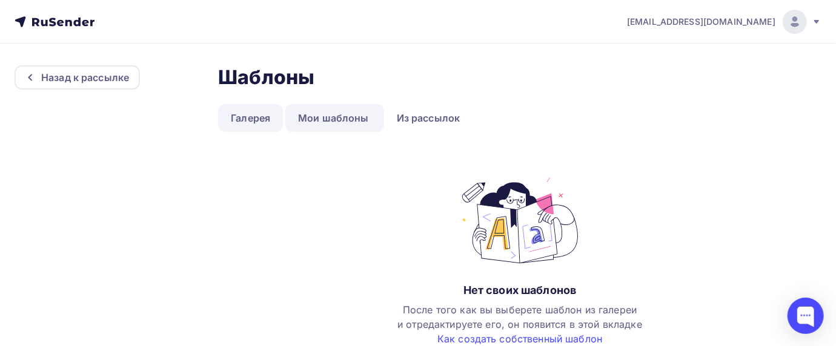
click at [246, 114] on link "Галерея" at bounding box center [250, 118] width 65 height 28
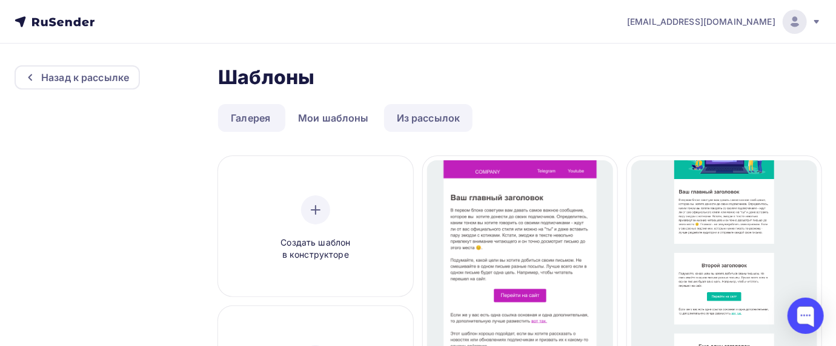
click at [420, 120] on link "Из рассылок" at bounding box center [428, 118] width 89 height 28
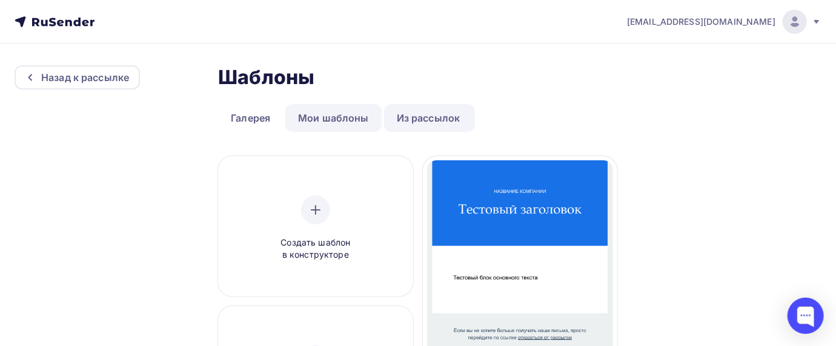
click at [325, 122] on link "Мои шаблоны" at bounding box center [333, 118] width 96 height 28
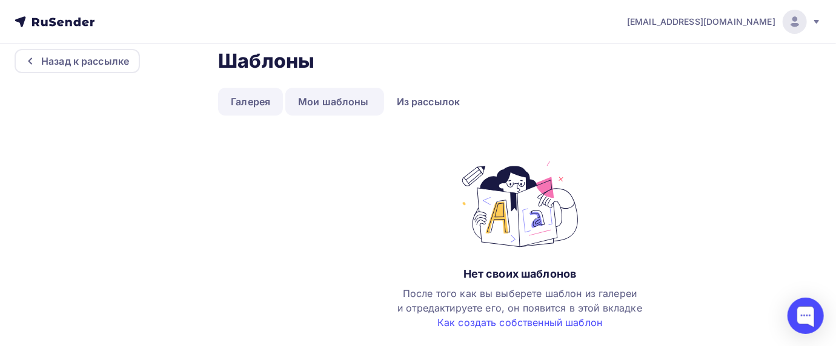
scroll to position [21, 0]
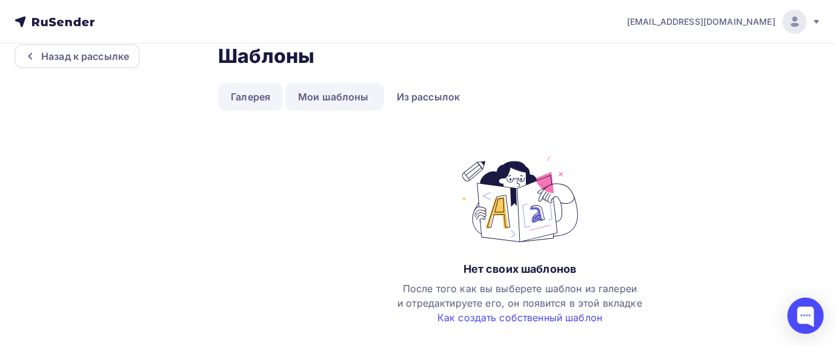
click at [251, 97] on link "Галерея" at bounding box center [250, 97] width 65 height 28
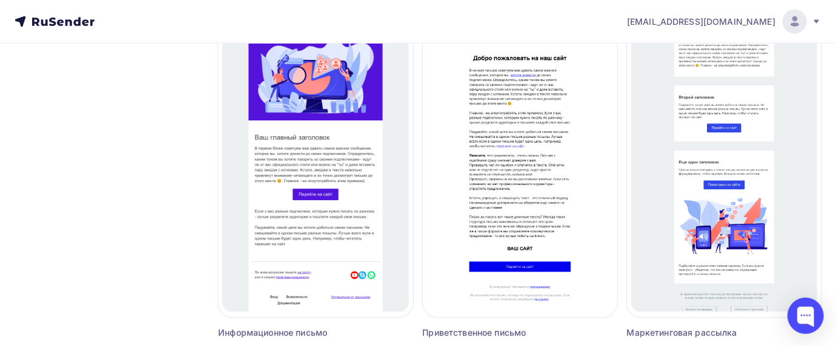
scroll to position [1152, 0]
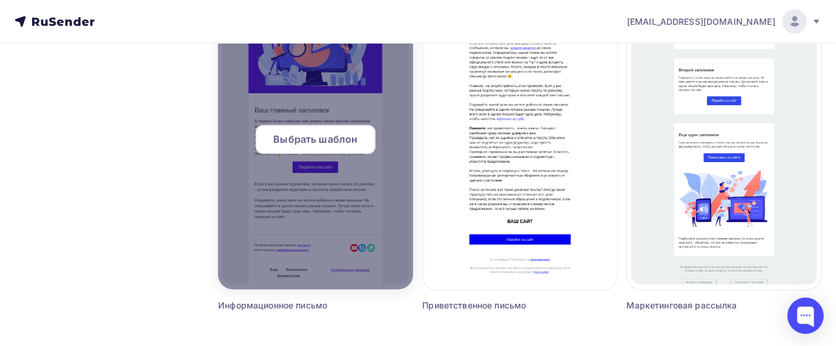
click at [344, 101] on div at bounding box center [315, 144] width 194 height 291
click at [326, 136] on span "Выбрать шаблон" at bounding box center [315, 140] width 84 height 15
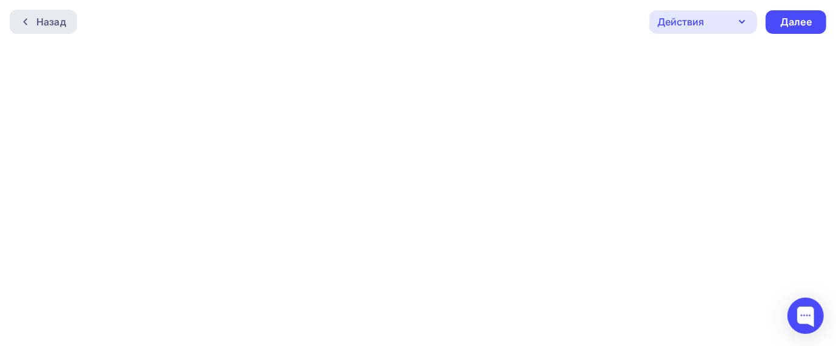
click at [56, 21] on div "Назад" at bounding box center [51, 22] width 30 height 15
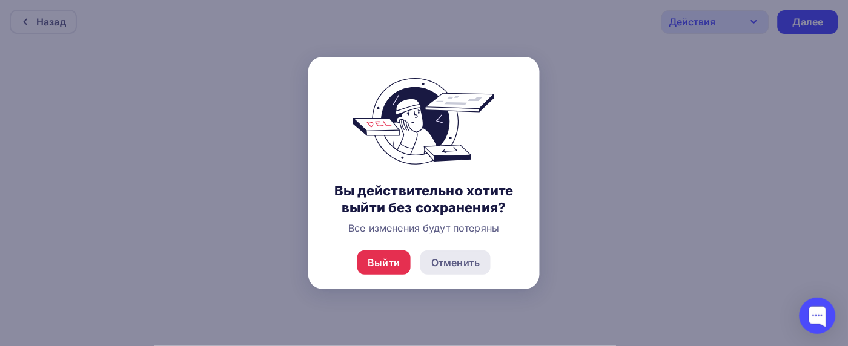
click at [451, 265] on div "Отменить" at bounding box center [455, 263] width 48 height 15
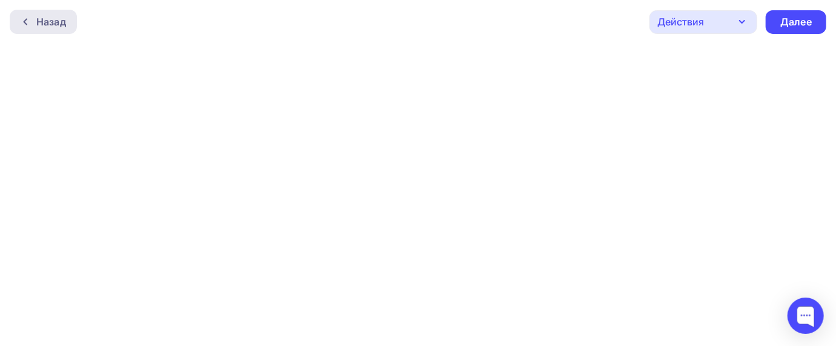
click at [39, 13] on div "Назад" at bounding box center [43, 22] width 67 height 24
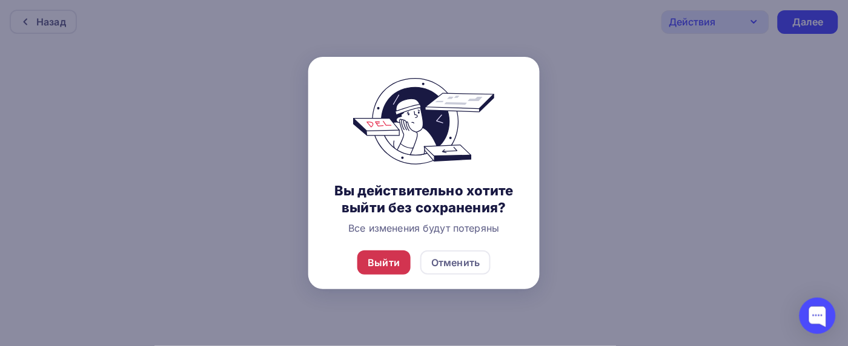
click at [390, 260] on div "Выйти" at bounding box center [384, 263] width 32 height 15
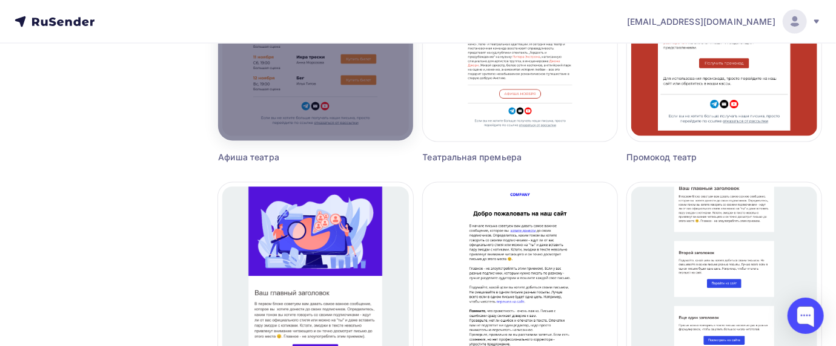
scroll to position [1050, 0]
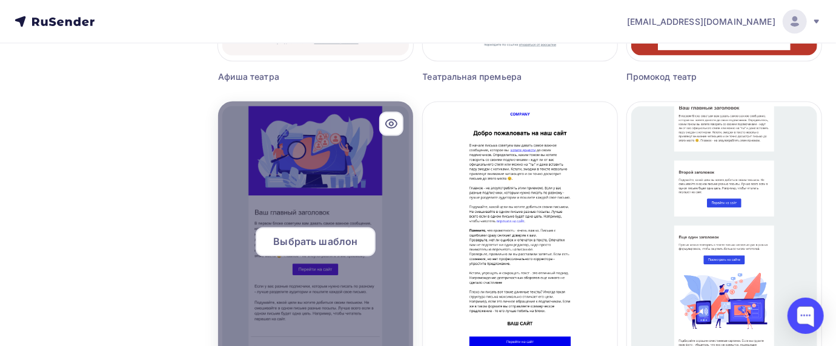
click at [336, 233] on div "Выбрать шаблон" at bounding box center [316, 242] width 120 height 29
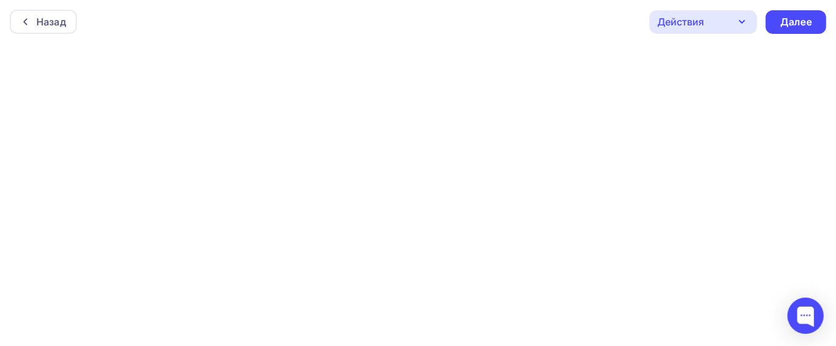
click at [720, 18] on div "Действия" at bounding box center [703, 22] width 108 height 24
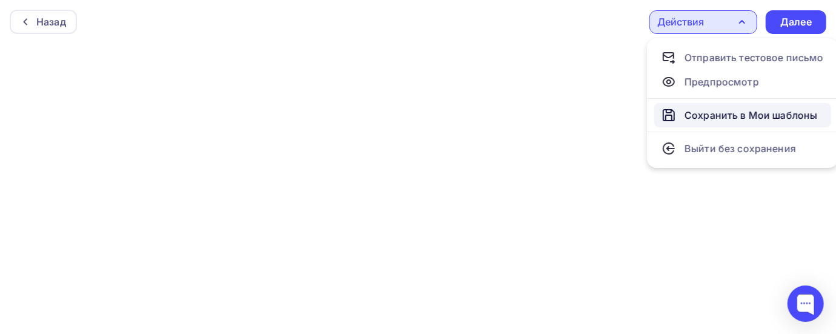
click at [695, 108] on div "Сохранить в Мои шаблоны" at bounding box center [750, 115] width 133 height 15
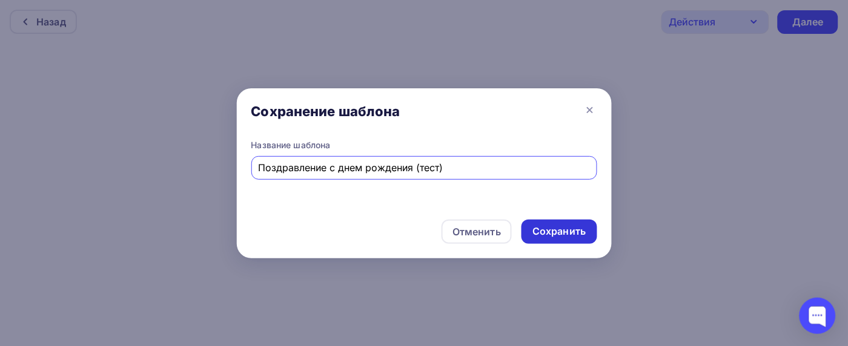
type input "Поздравление с днем рождения (тест)"
click at [570, 231] on div "Сохранить" at bounding box center [558, 232] width 53 height 14
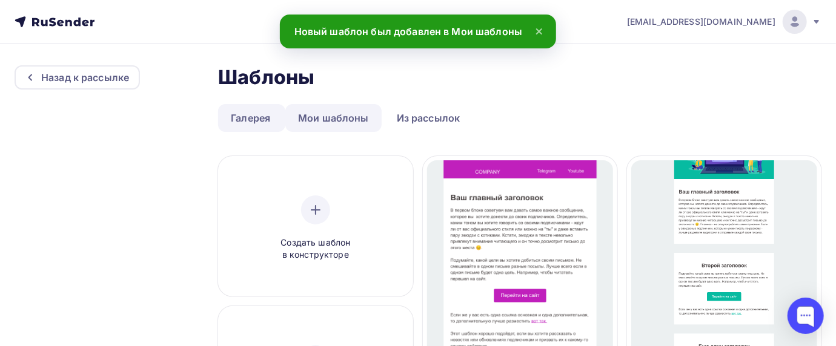
click at [317, 116] on link "Мои шаблоны" at bounding box center [333, 118] width 96 height 28
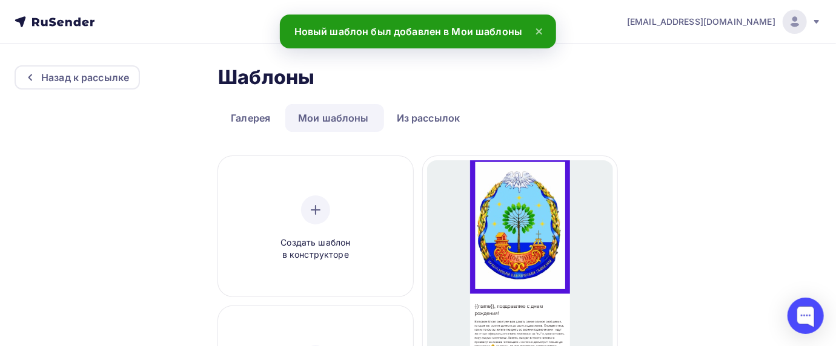
click at [316, 111] on link "Мои шаблоны" at bounding box center [333, 118] width 96 height 28
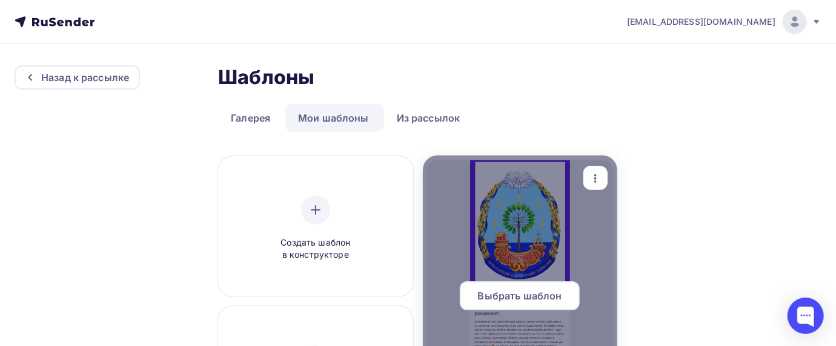
click at [524, 227] on div at bounding box center [520, 301] width 194 height 291
click at [523, 295] on span "Выбрать шаблон" at bounding box center [520, 296] width 84 height 15
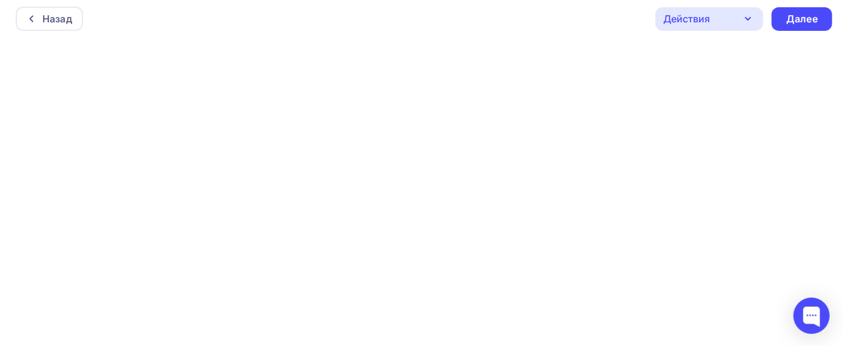
scroll to position [4, 0]
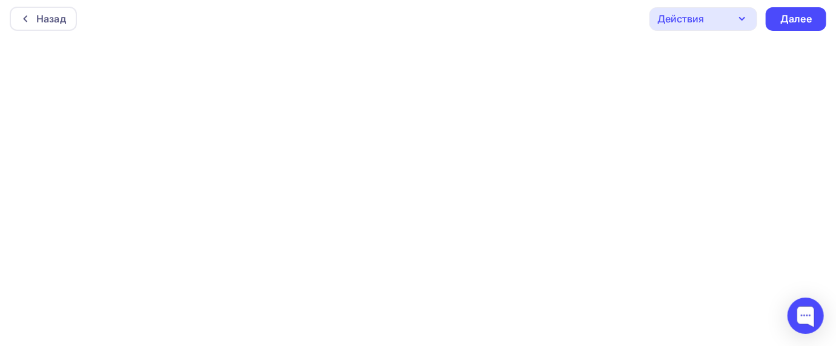
click at [688, 16] on div "Действия" at bounding box center [680, 19] width 47 height 15
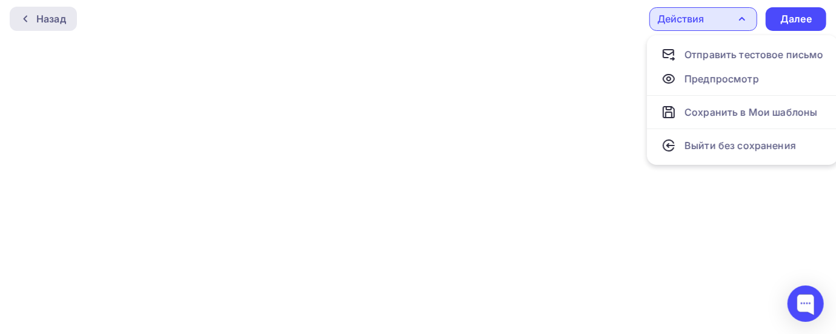
click at [38, 15] on div "Назад" at bounding box center [51, 19] width 30 height 15
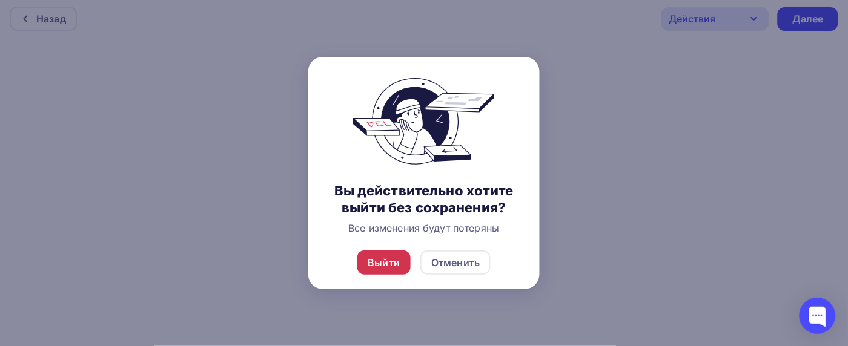
click at [377, 264] on div "Выйти" at bounding box center [384, 263] width 32 height 15
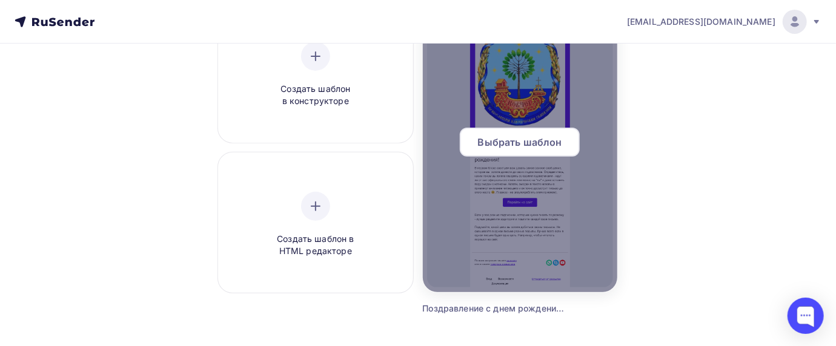
scroll to position [161, 0]
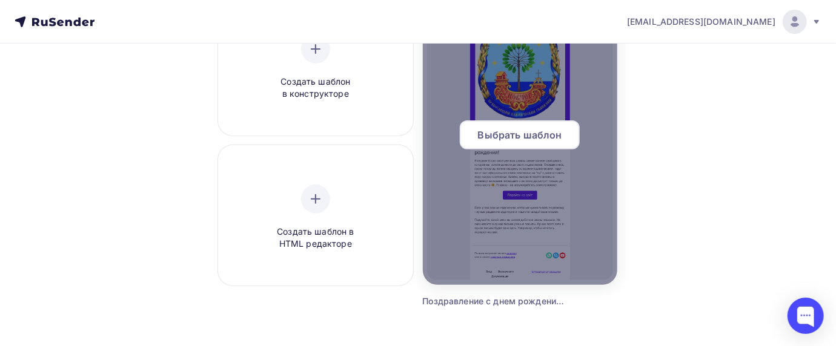
click at [521, 164] on div at bounding box center [520, 140] width 194 height 291
click at [518, 162] on div at bounding box center [520, 140] width 194 height 291
click at [514, 159] on div at bounding box center [520, 140] width 194 height 291
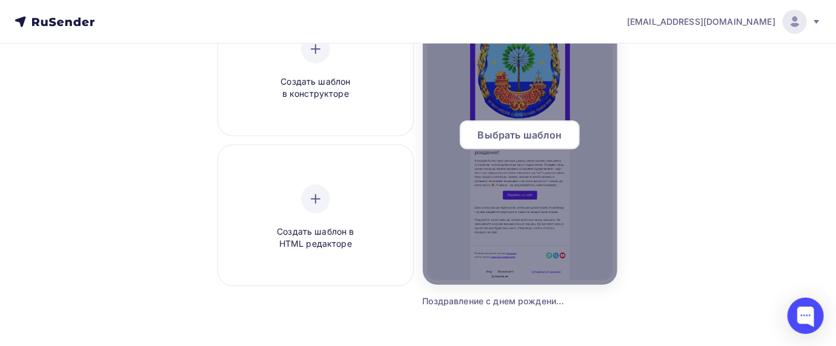
click at [504, 135] on span "Выбрать шаблон" at bounding box center [520, 135] width 84 height 15
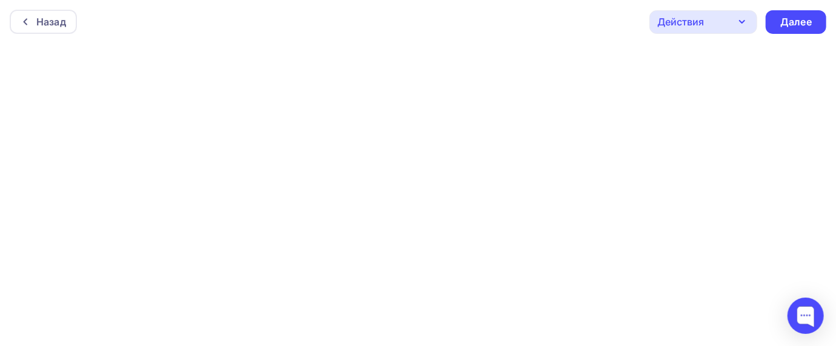
click at [724, 21] on div "Действия" at bounding box center [703, 22] width 108 height 24
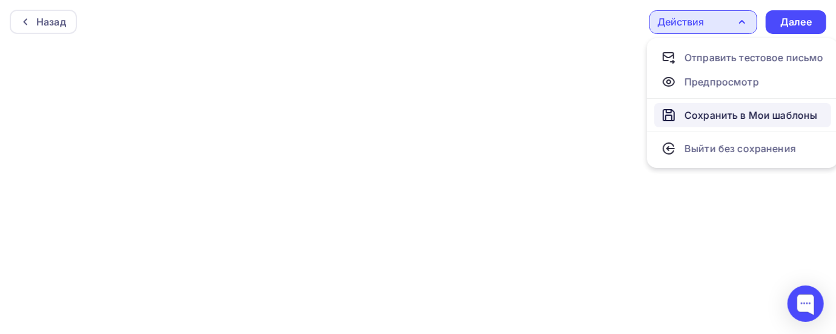
click at [712, 110] on div "Сохранить в Мои шаблоны" at bounding box center [750, 115] width 133 height 15
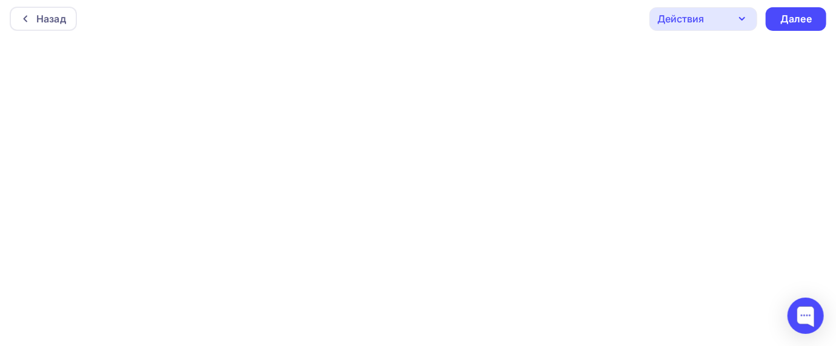
scroll to position [4, 0]
click at [743, 12] on icon "button" at bounding box center [742, 19] width 15 height 15
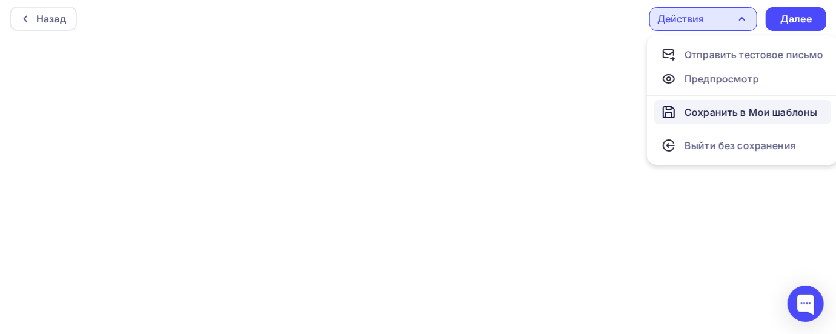
click at [715, 111] on div "Сохранить в Мои шаблоны" at bounding box center [750, 112] width 133 height 15
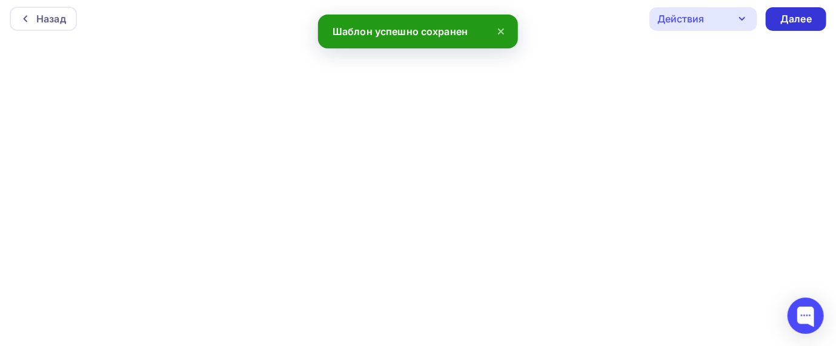
click at [779, 20] on div "Далее" at bounding box center [795, 19] width 61 height 24
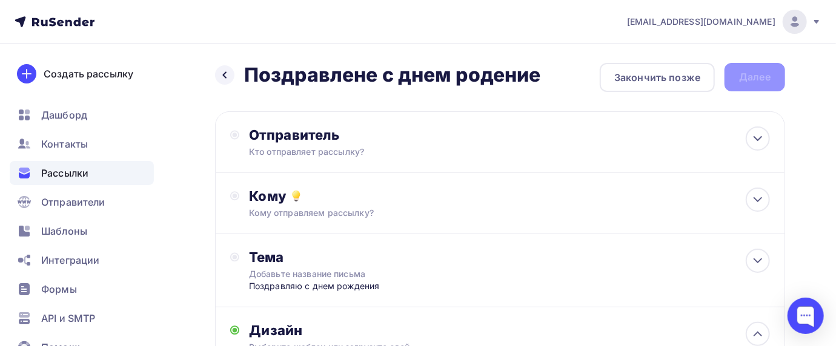
click at [483, 73] on h2 "Поздравлене с днем родение" at bounding box center [392, 75] width 297 height 24
click at [644, 76] on div "Закончить позже" at bounding box center [657, 77] width 86 height 15
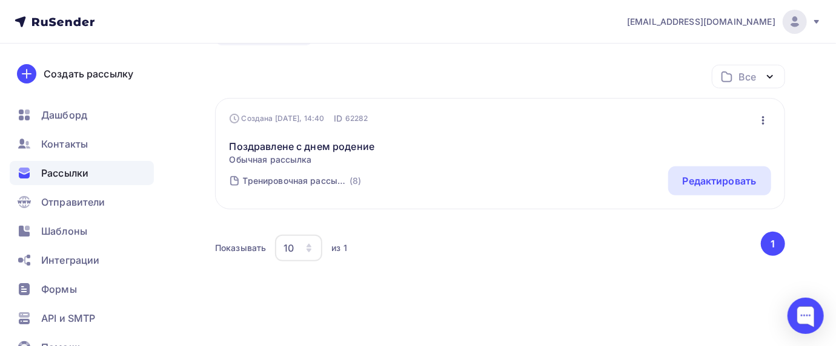
scroll to position [145, 0]
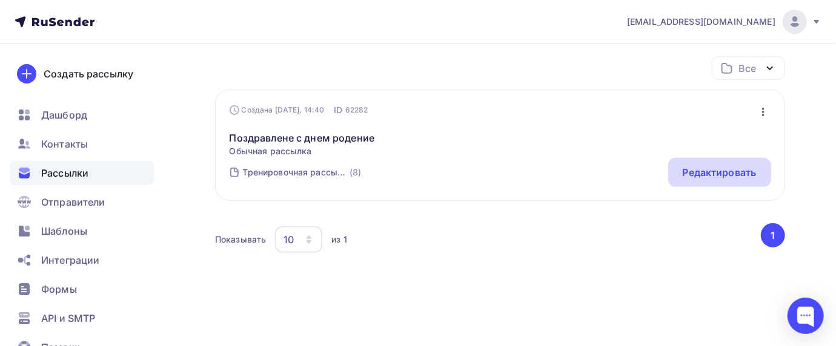
click at [727, 177] on div "Редактировать" at bounding box center [720, 172] width 74 height 15
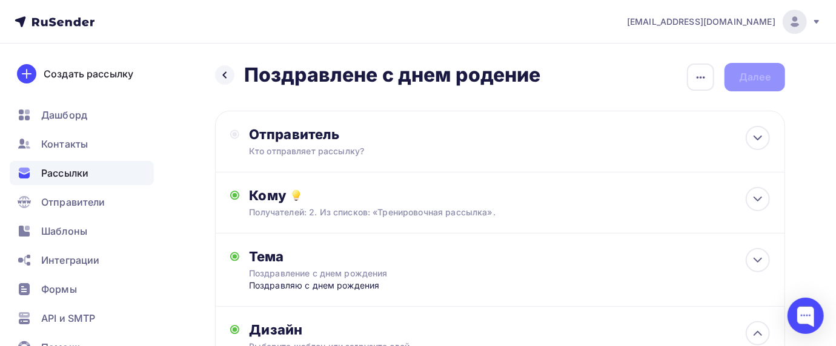
click at [436, 78] on h2 "Поздравлене с днем родение" at bounding box center [392, 75] width 297 height 24
click at [708, 74] on div "button" at bounding box center [700, 77] width 27 height 27
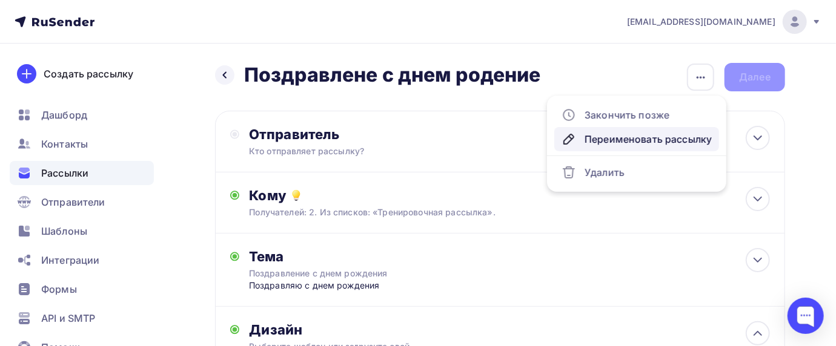
click at [635, 140] on div "Переименовать рассылку" at bounding box center [636, 139] width 150 height 15
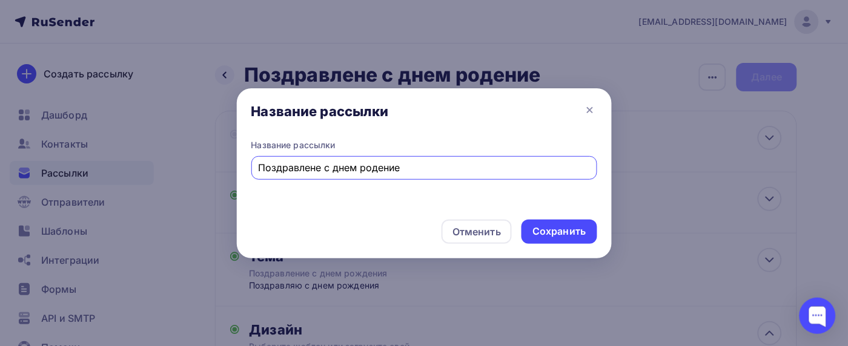
click at [379, 170] on input "Поздравлене с днем родение" at bounding box center [424, 167] width 332 height 15
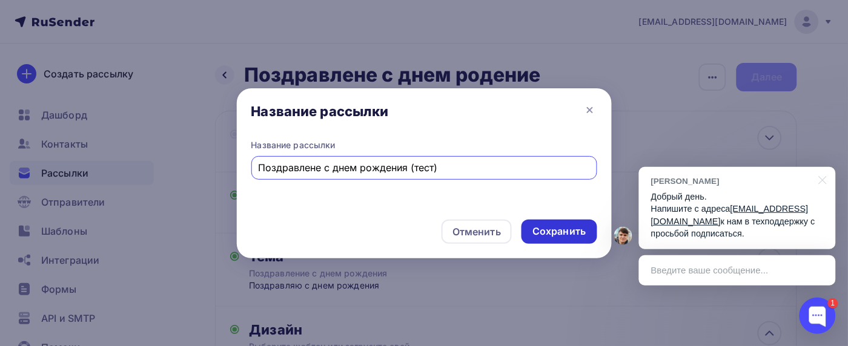
type input "Поздравлене с днем рождения (тест)"
click at [549, 225] on div "Сохранить" at bounding box center [558, 232] width 53 height 14
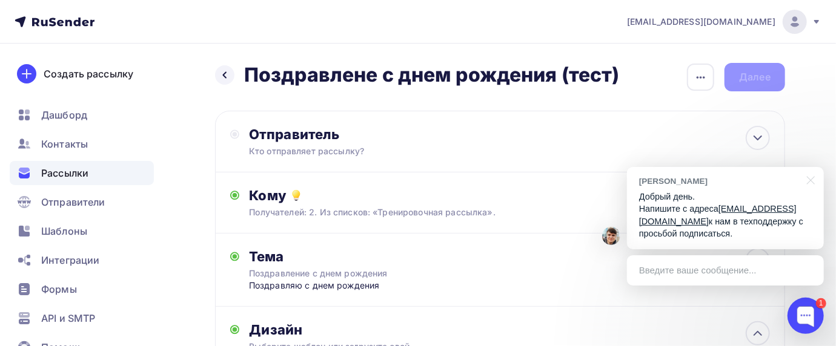
click at [719, 220] on p "Добрый день. Напишите с адреса [EMAIL_ADDRESS][DOMAIN_NAME] к нам в техподдержк…" at bounding box center [725, 216] width 173 height 50
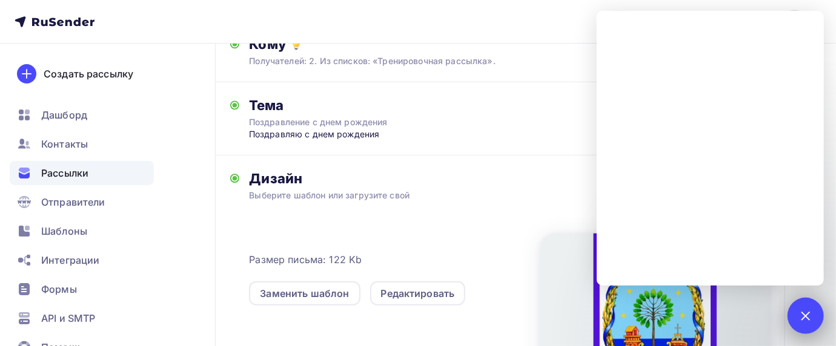
scroll to position [161, 0]
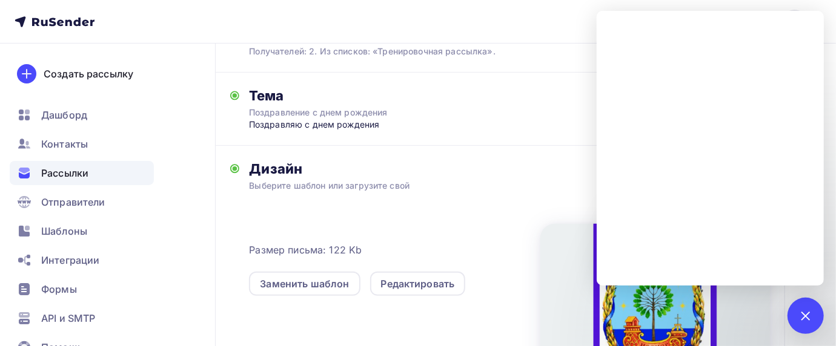
click at [465, 203] on div "Размер письма: 122 Kb Заменить шаблон Редактировать" at bounding box center [509, 302] width 521 height 221
click at [813, 315] on div at bounding box center [805, 316] width 16 height 16
